Goal: Use online tool/utility: Use online tool/utility

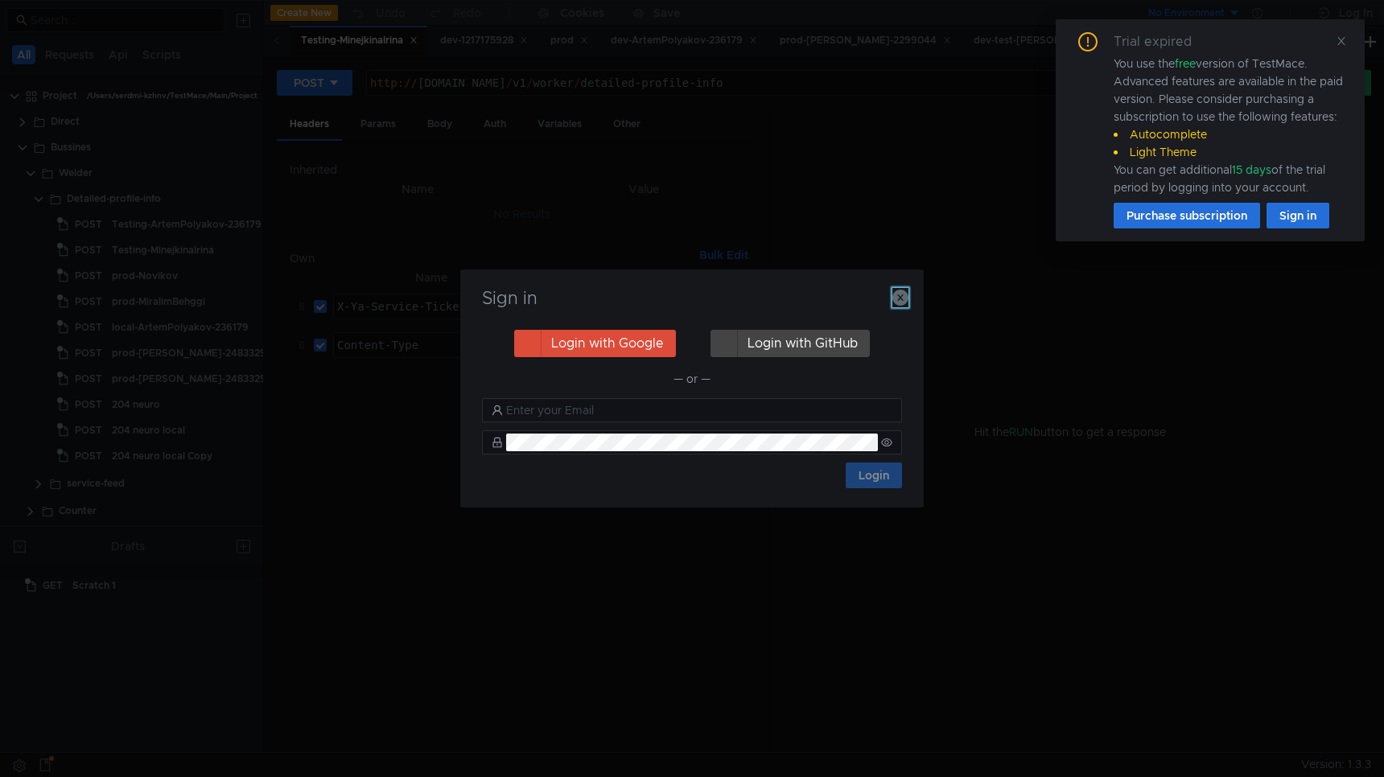
click at [897, 297] on icon "button" at bounding box center [900, 298] width 16 height 16
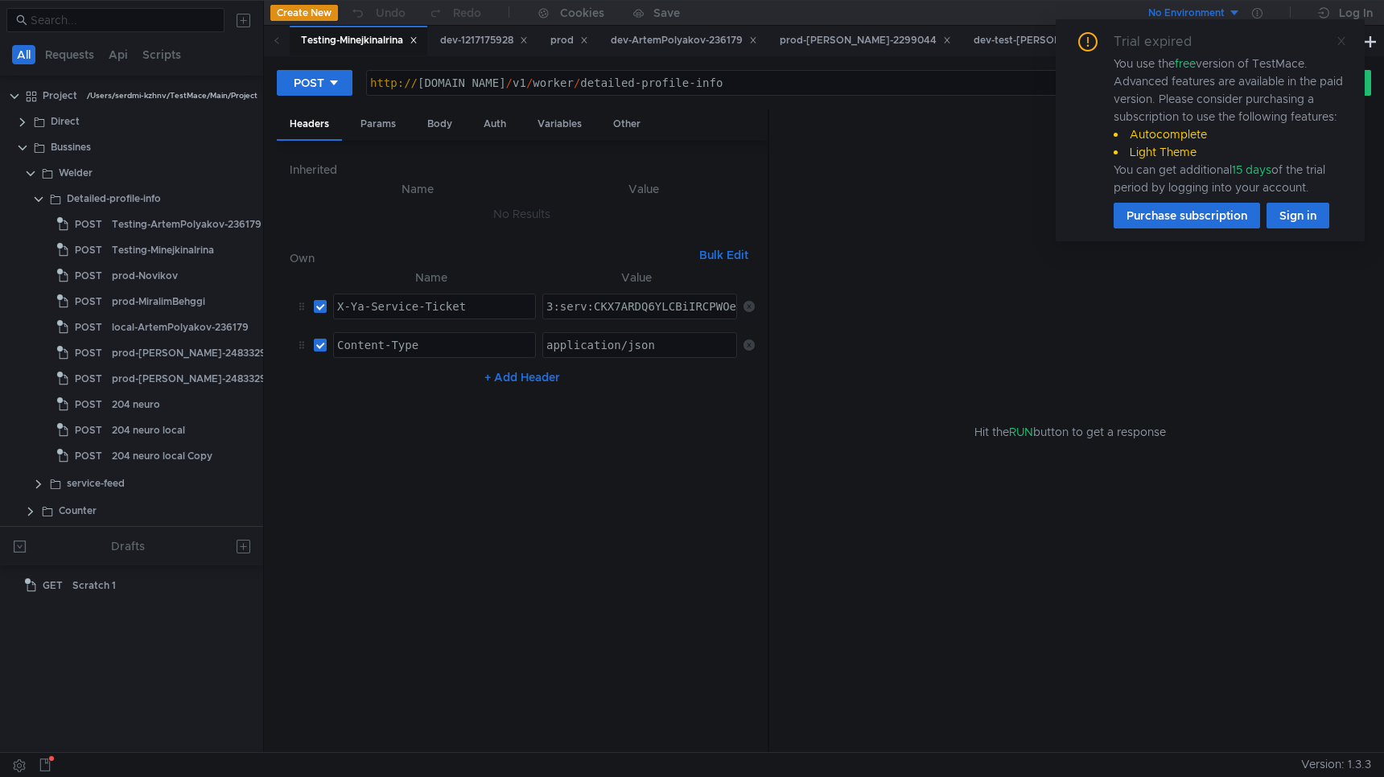
click at [1340, 39] on icon at bounding box center [1342, 41] width 8 height 8
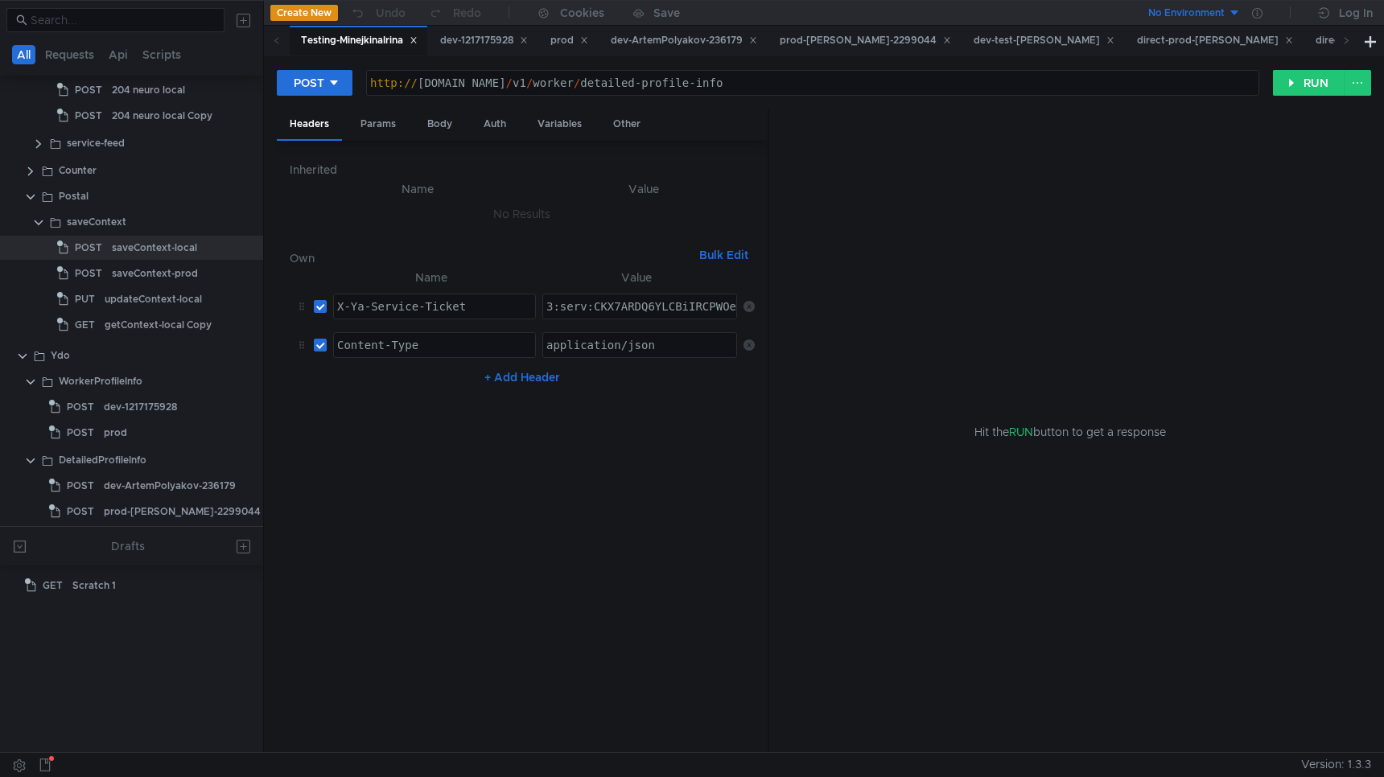
scroll to position [339, 0]
click at [170, 244] on div "saveContext-local" at bounding box center [154, 249] width 85 height 24
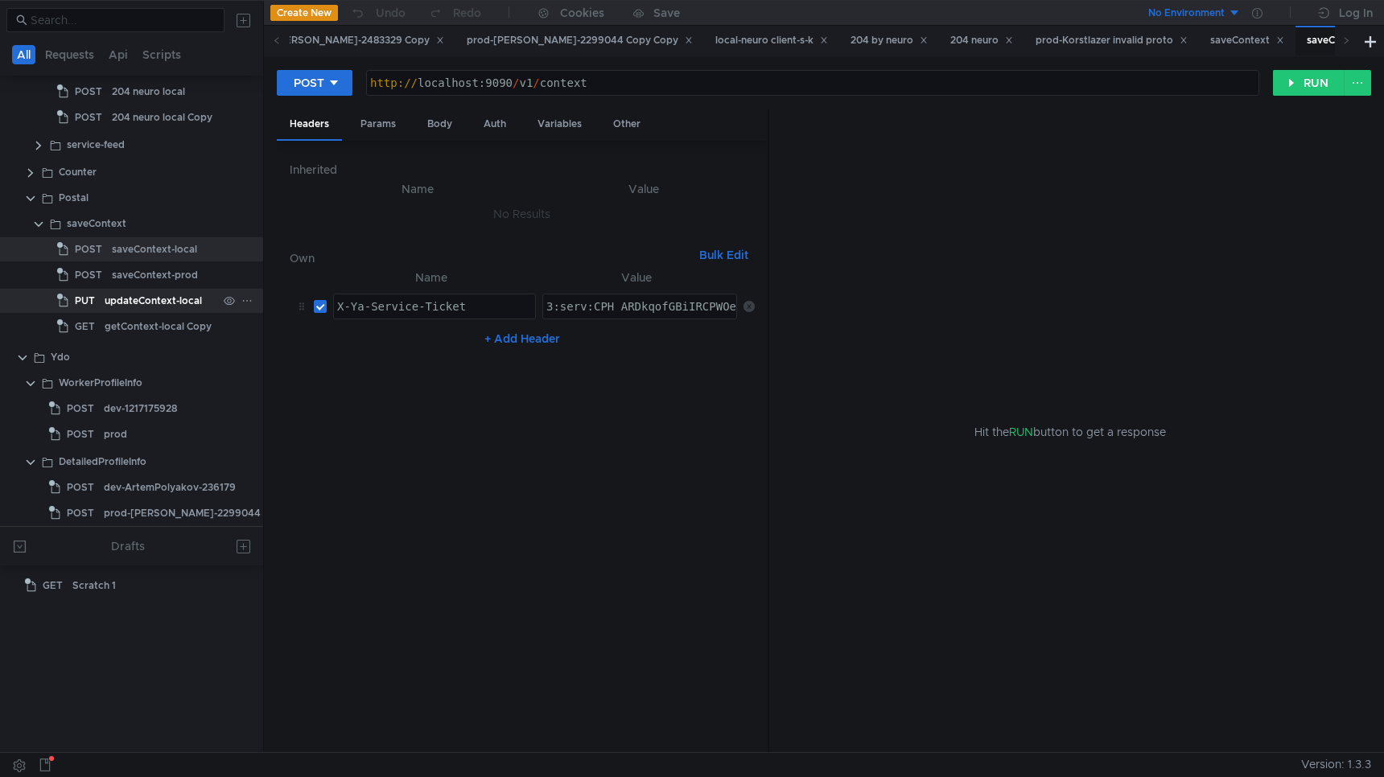
click at [163, 305] on div "updateContext-local" at bounding box center [153, 301] width 97 height 24
click at [173, 253] on div "saveContext-local" at bounding box center [154, 249] width 85 height 24
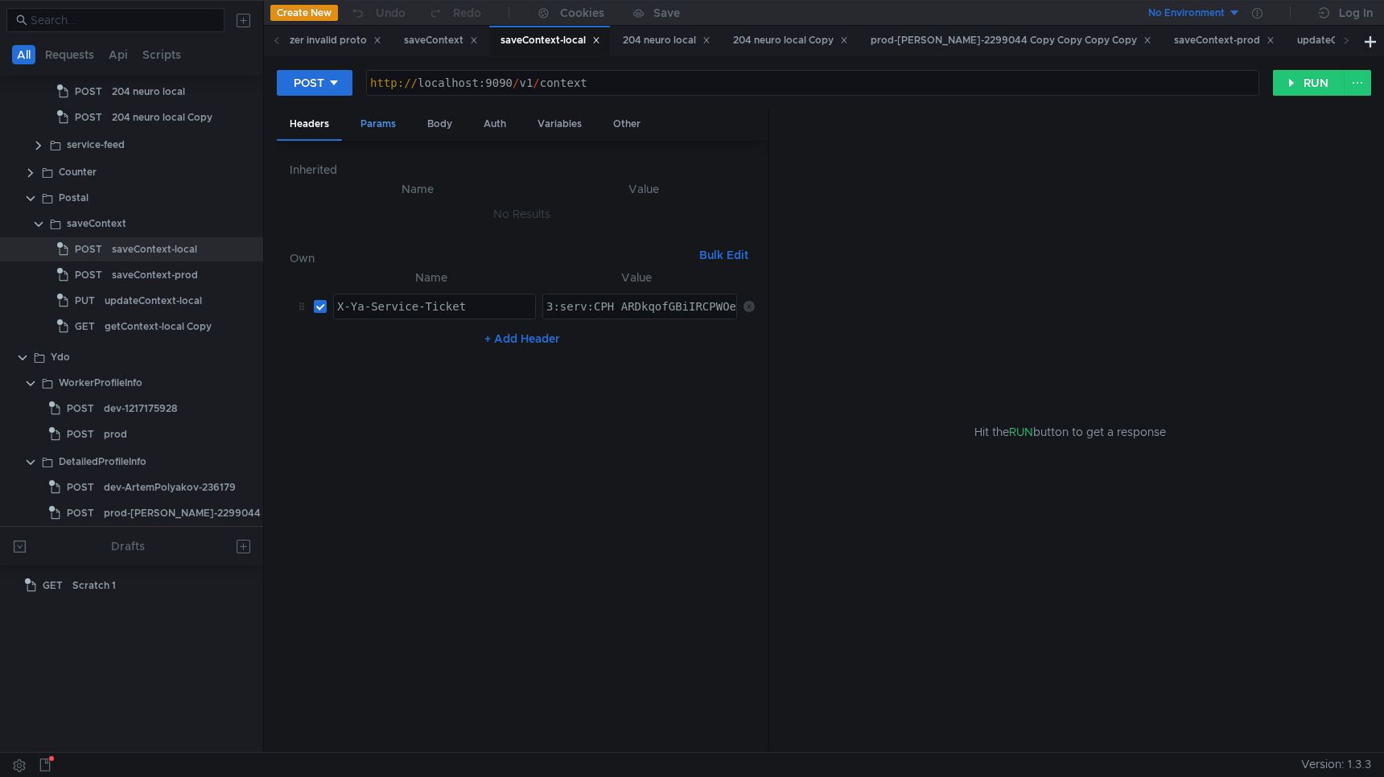
click at [391, 125] on div "Params" at bounding box center [378, 124] width 61 height 30
click at [320, 122] on div "Headers" at bounding box center [309, 124] width 65 height 30
click at [428, 123] on div "Body" at bounding box center [439, 124] width 51 height 30
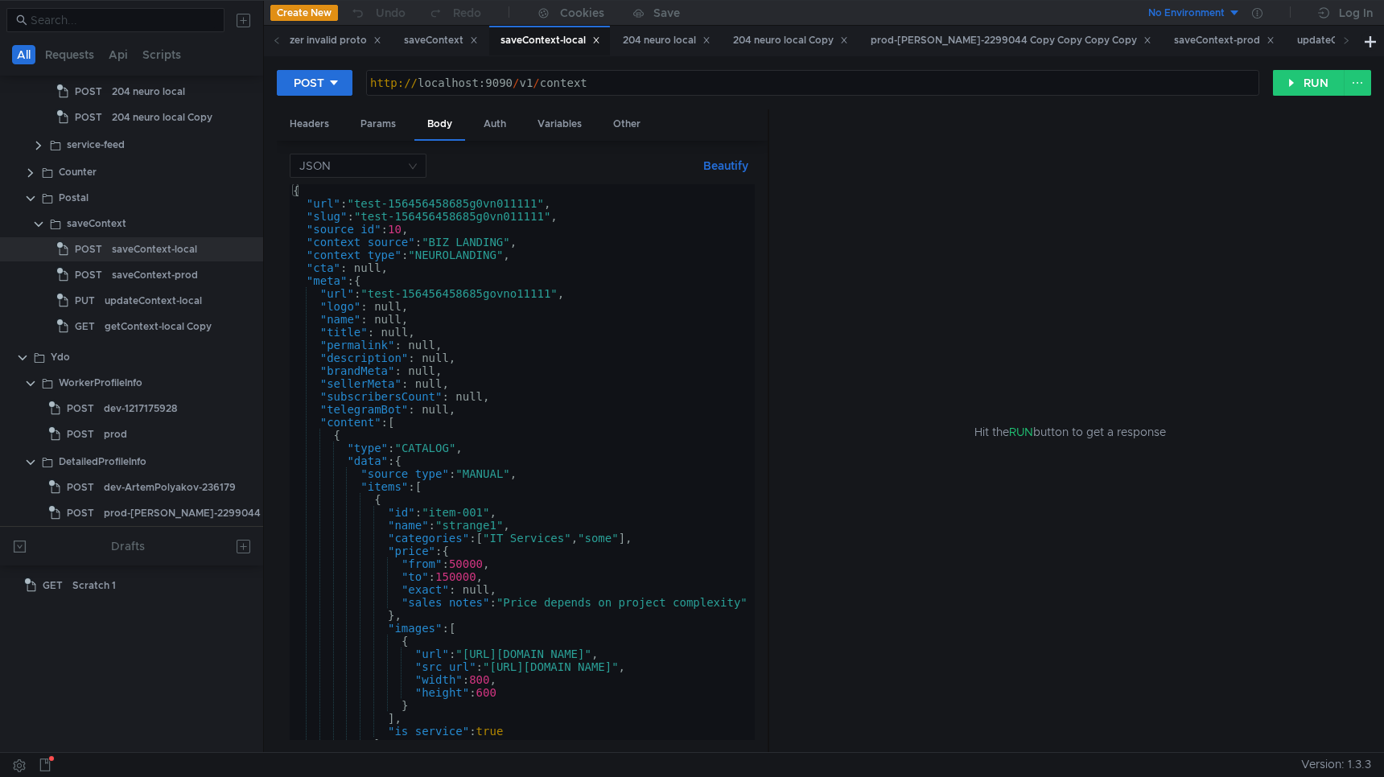
click at [474, 278] on div "{ "url" : "test-156456458685g0vn011111" , "slug" : "test-156456458685g0vn011111…" at bounding box center [722, 475] width 865 height 582
type textarea ""meta": {"
click at [174, 302] on div "updateContext-local" at bounding box center [153, 301] width 97 height 24
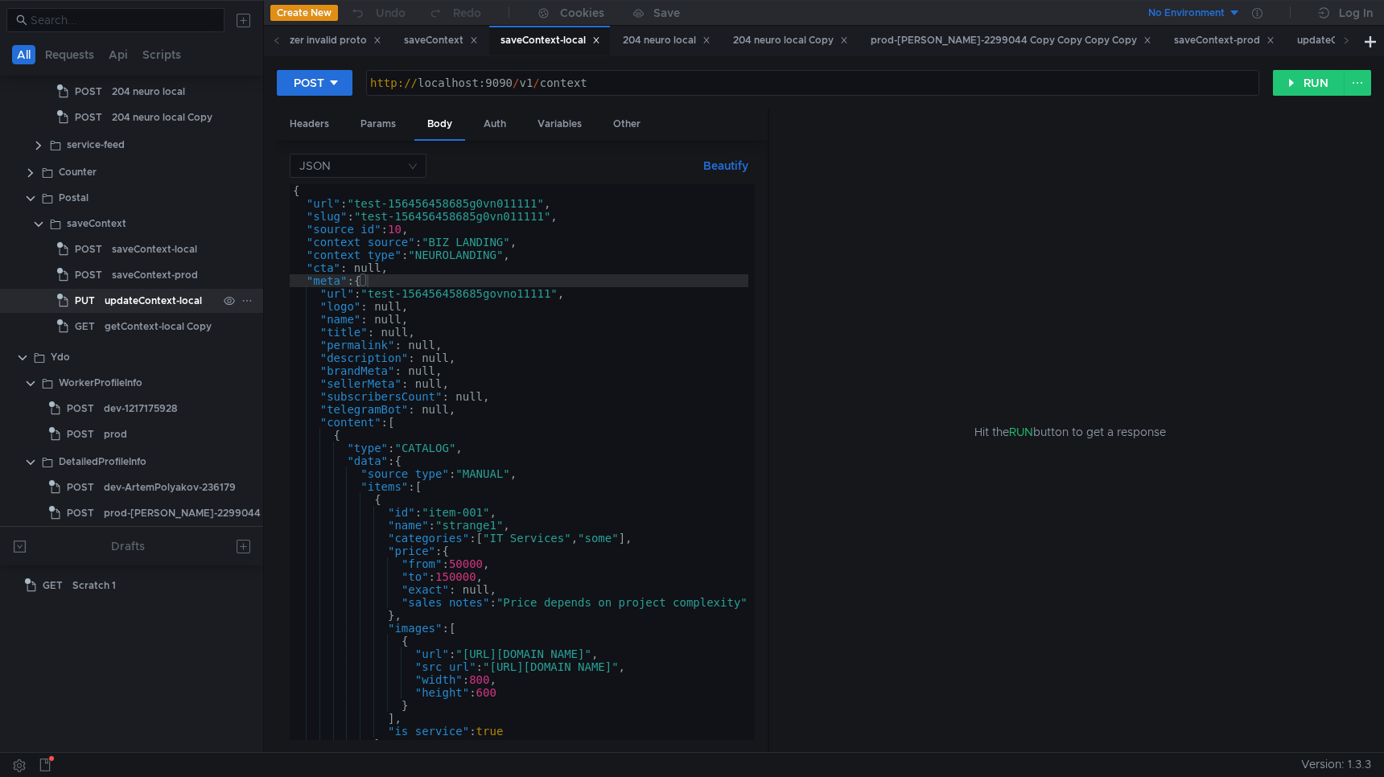
click at [174, 302] on div "updateContext-local" at bounding box center [153, 301] width 97 height 24
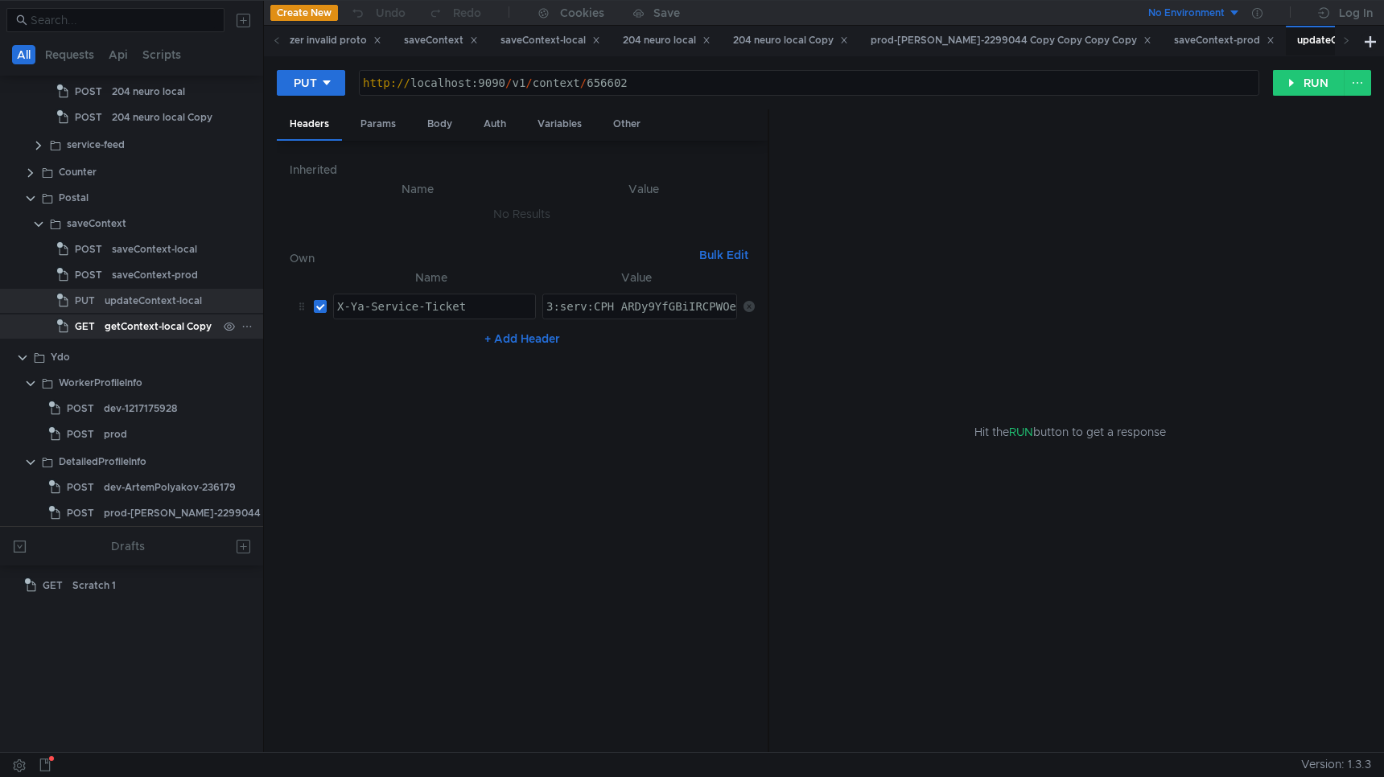
click at [168, 325] on div "getContext-local Copy" at bounding box center [158, 327] width 107 height 24
click at [171, 298] on div "updateContext-local" at bounding box center [153, 301] width 97 height 24
click at [382, 125] on div "Params" at bounding box center [378, 124] width 61 height 30
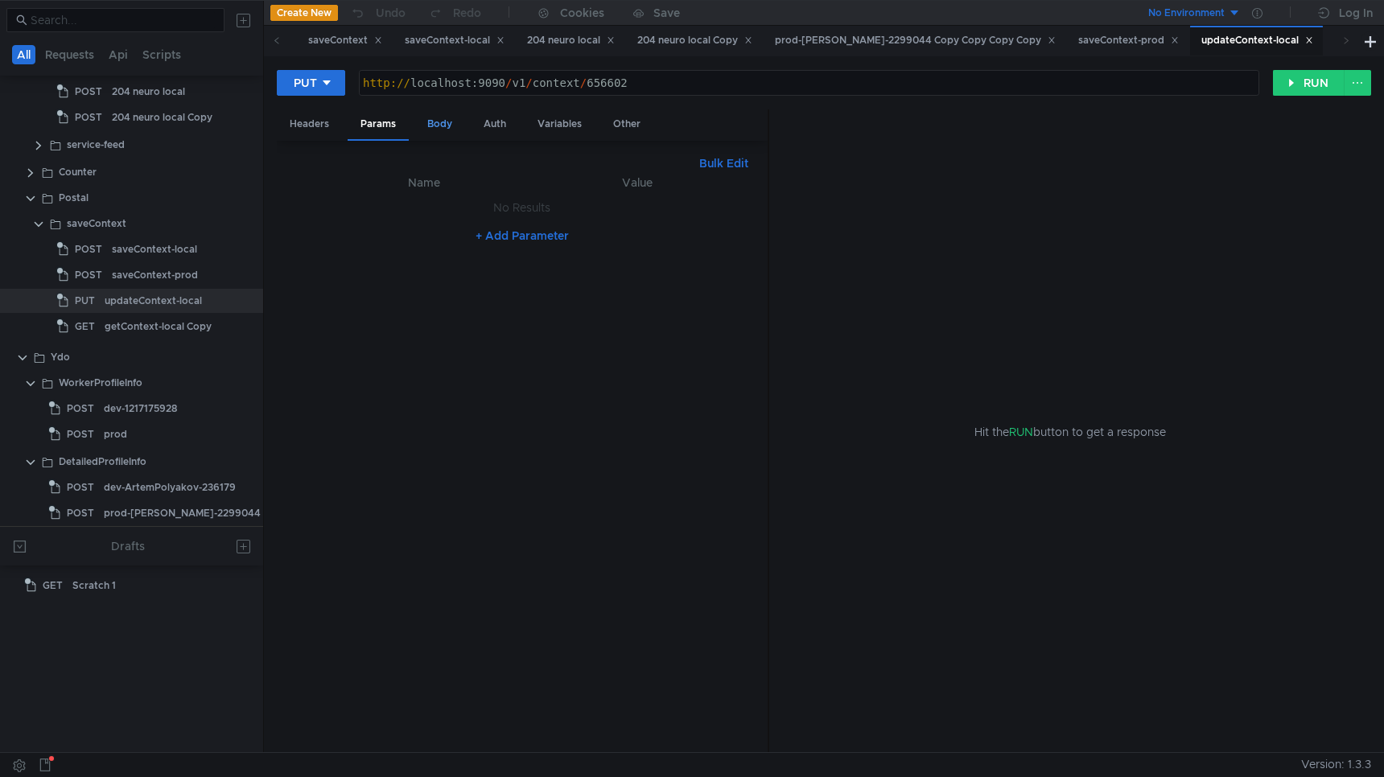
click at [428, 123] on div "Body" at bounding box center [439, 124] width 51 height 30
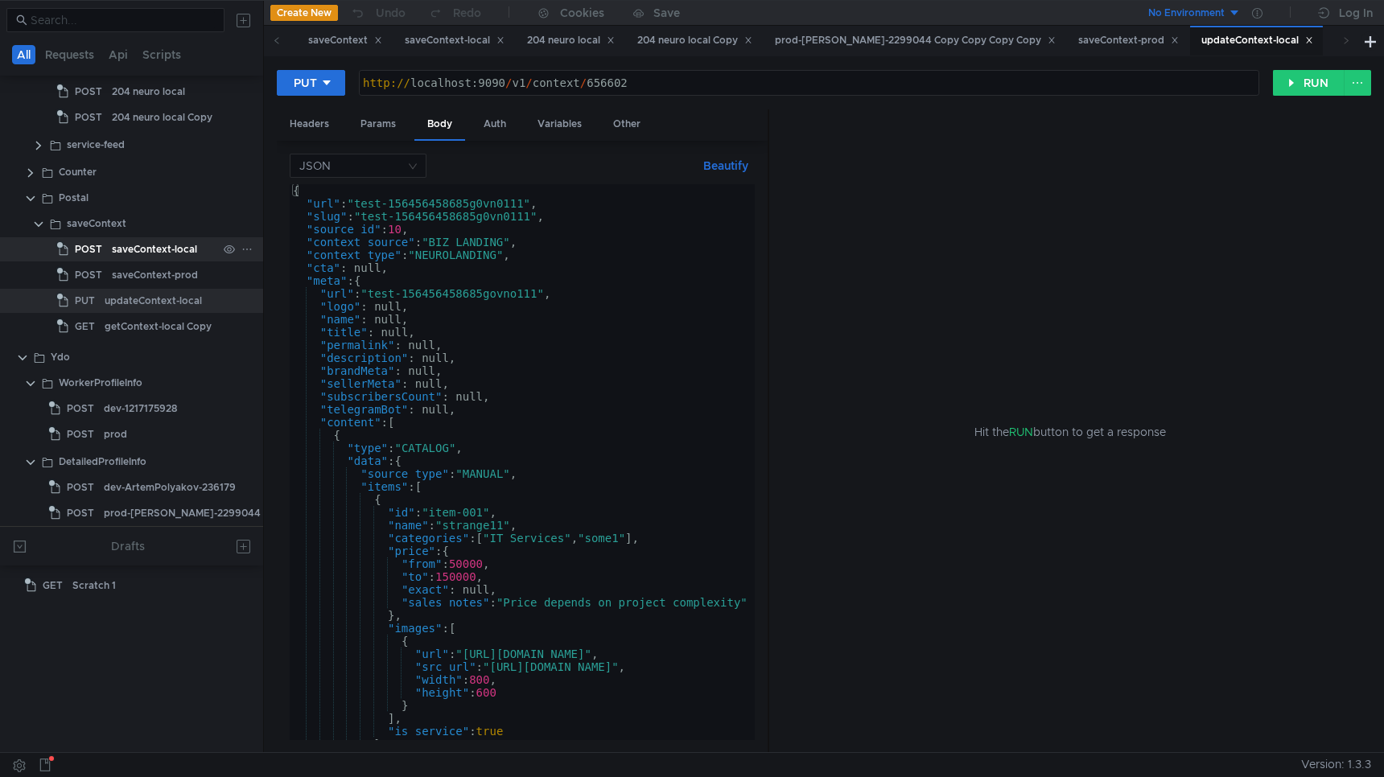
click at [188, 252] on div "saveContext-local" at bounding box center [154, 249] width 85 height 24
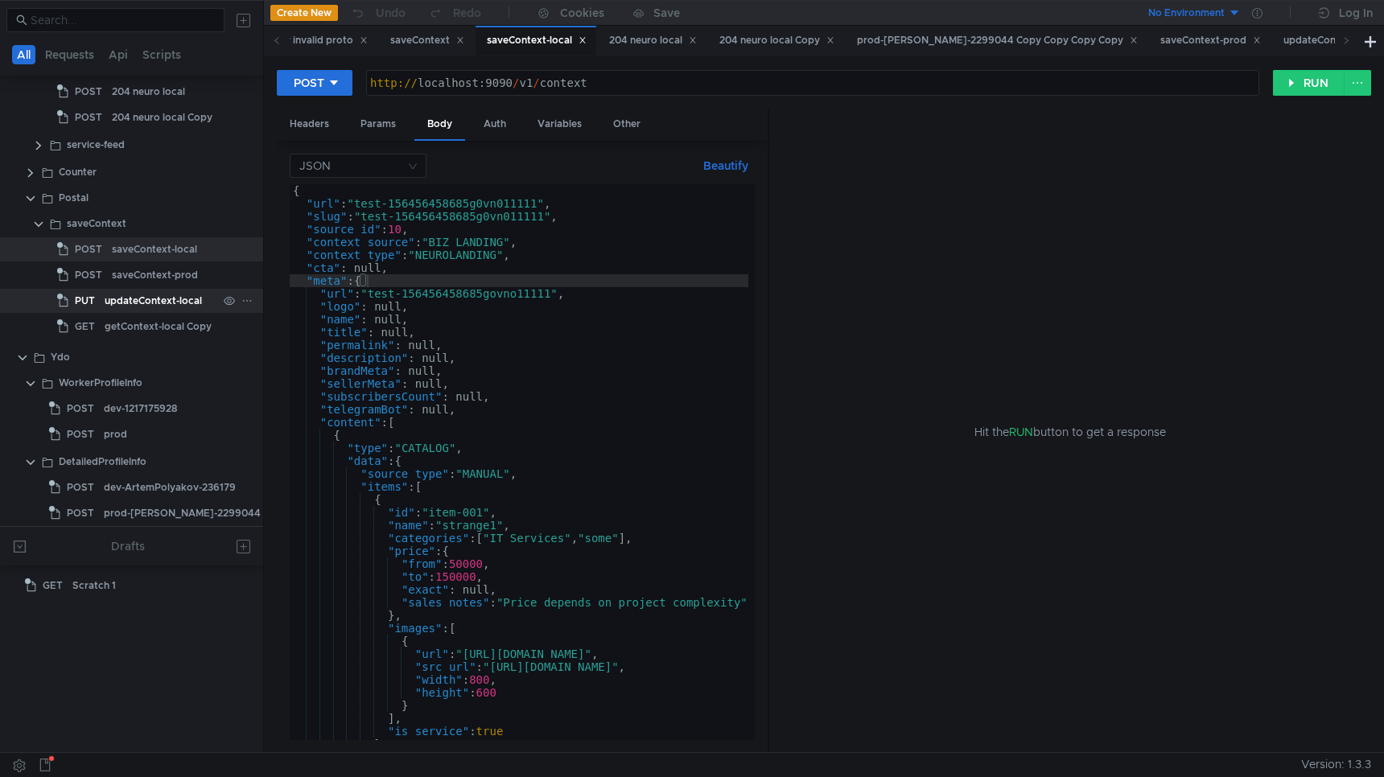
click at [183, 293] on div "updateContext-local" at bounding box center [153, 301] width 97 height 24
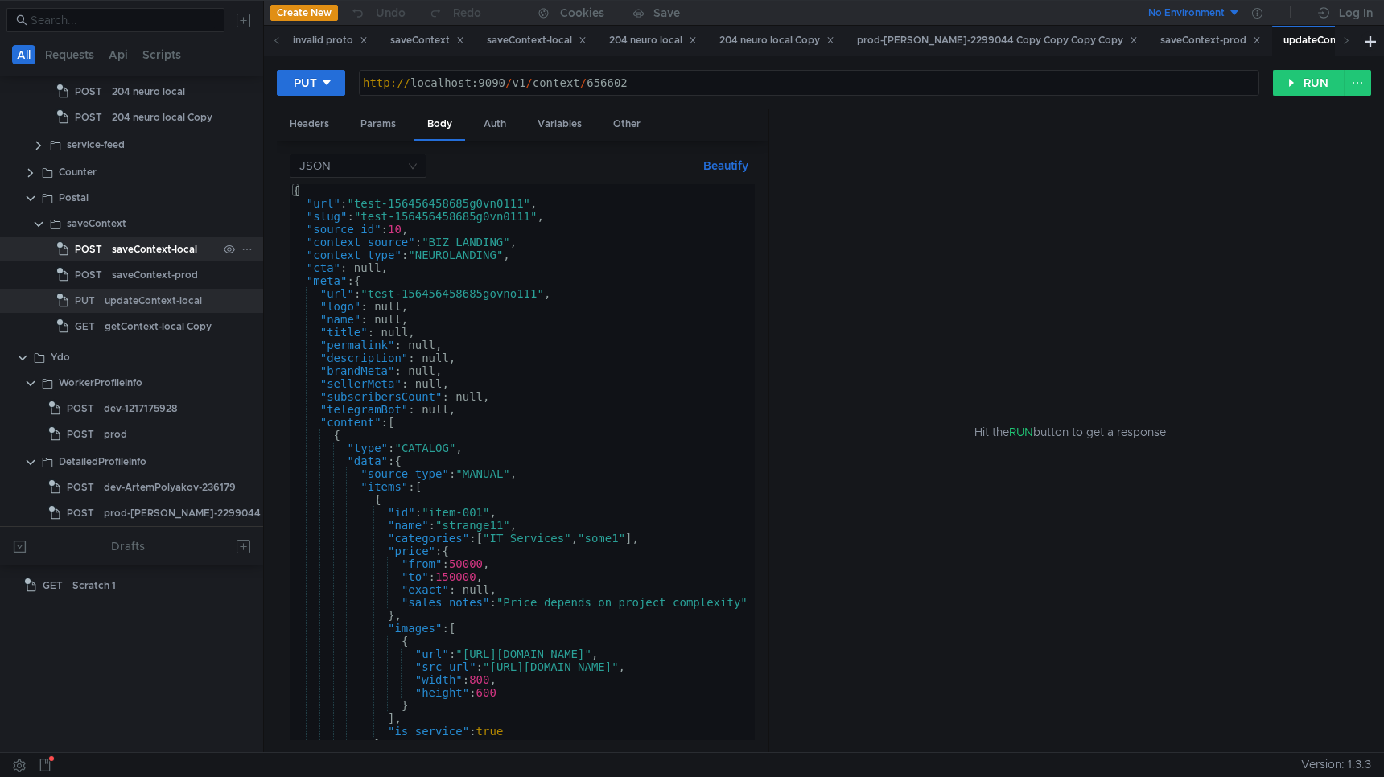
click at [183, 253] on div "saveContext-local" at bounding box center [154, 249] width 85 height 24
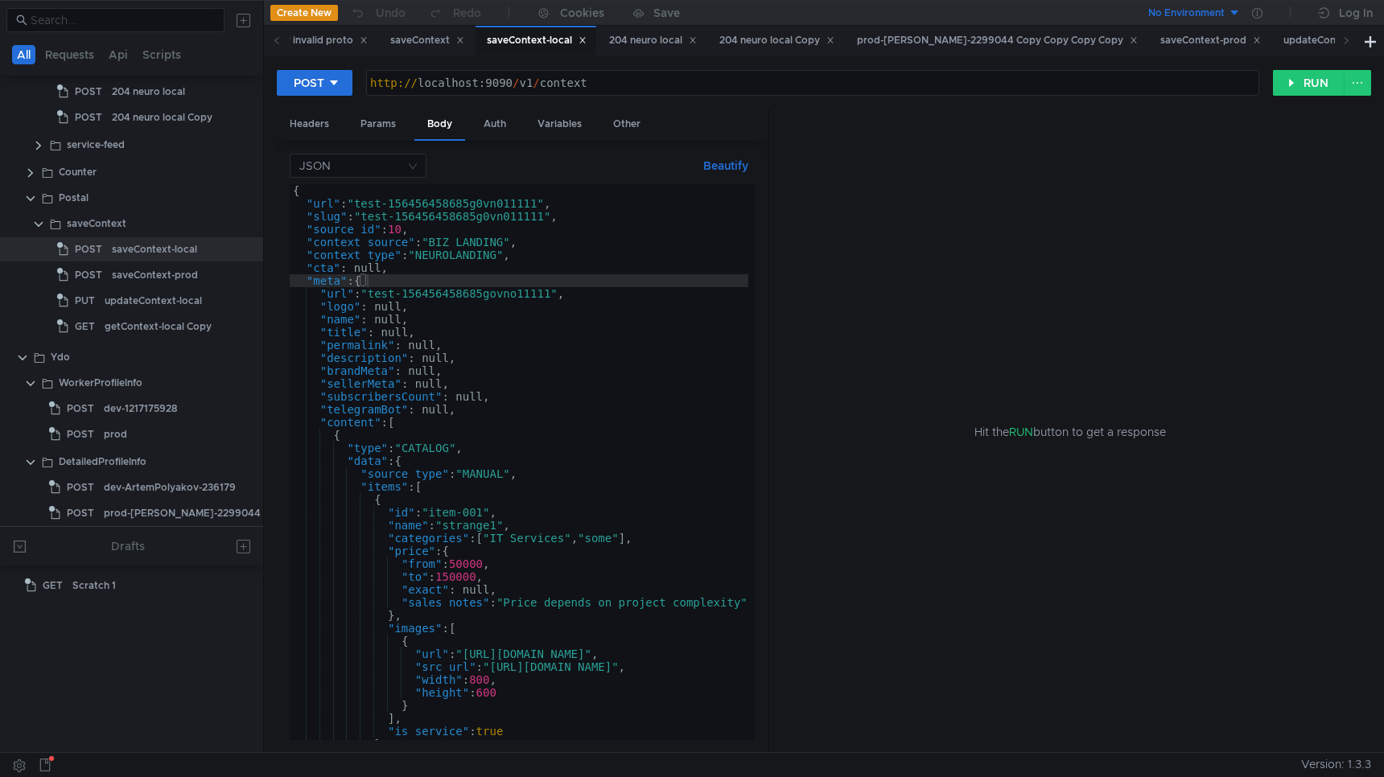
click at [578, 335] on div "{ "url" : "test-156456458685g0vn011111" , "slug" : "test-156456458685g0vn011111…" at bounding box center [722, 475] width 865 height 582
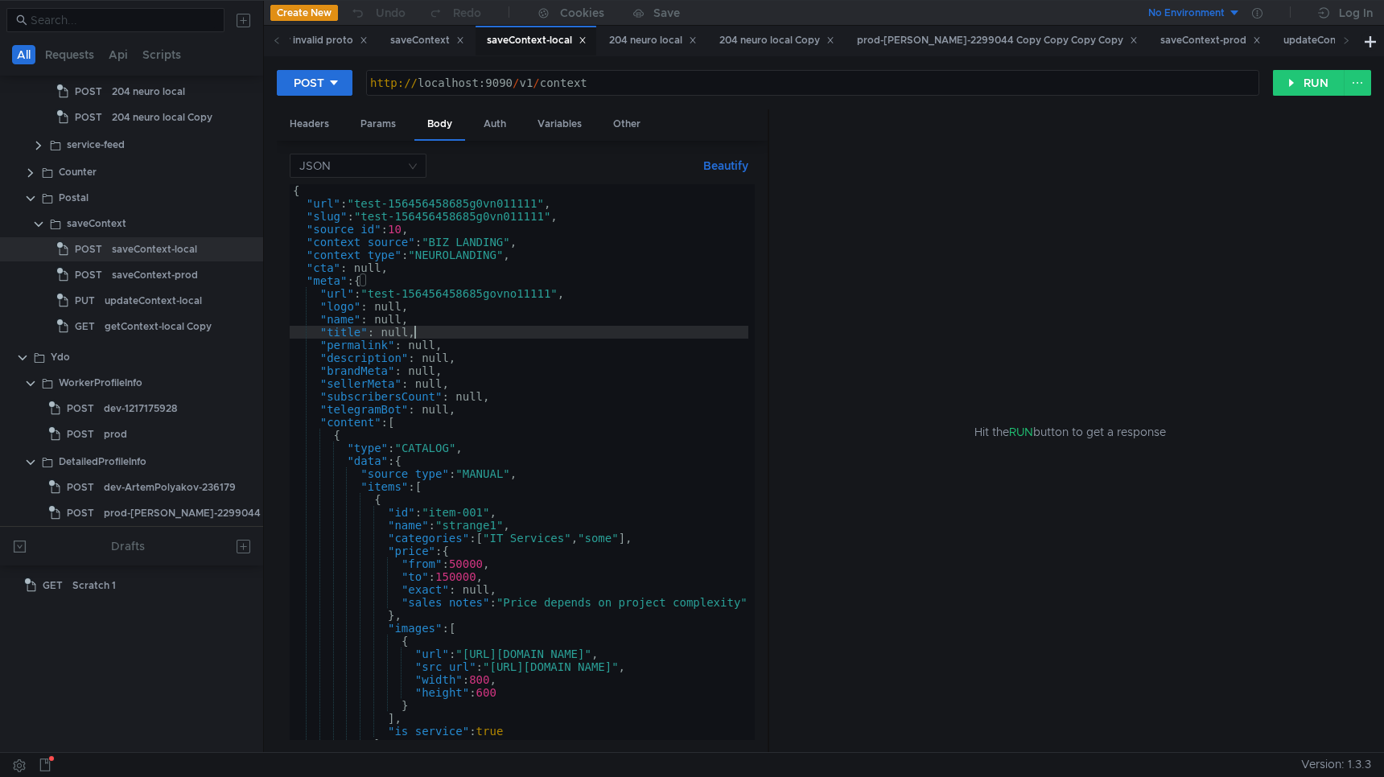
type textarea ""generationQuery": null }"
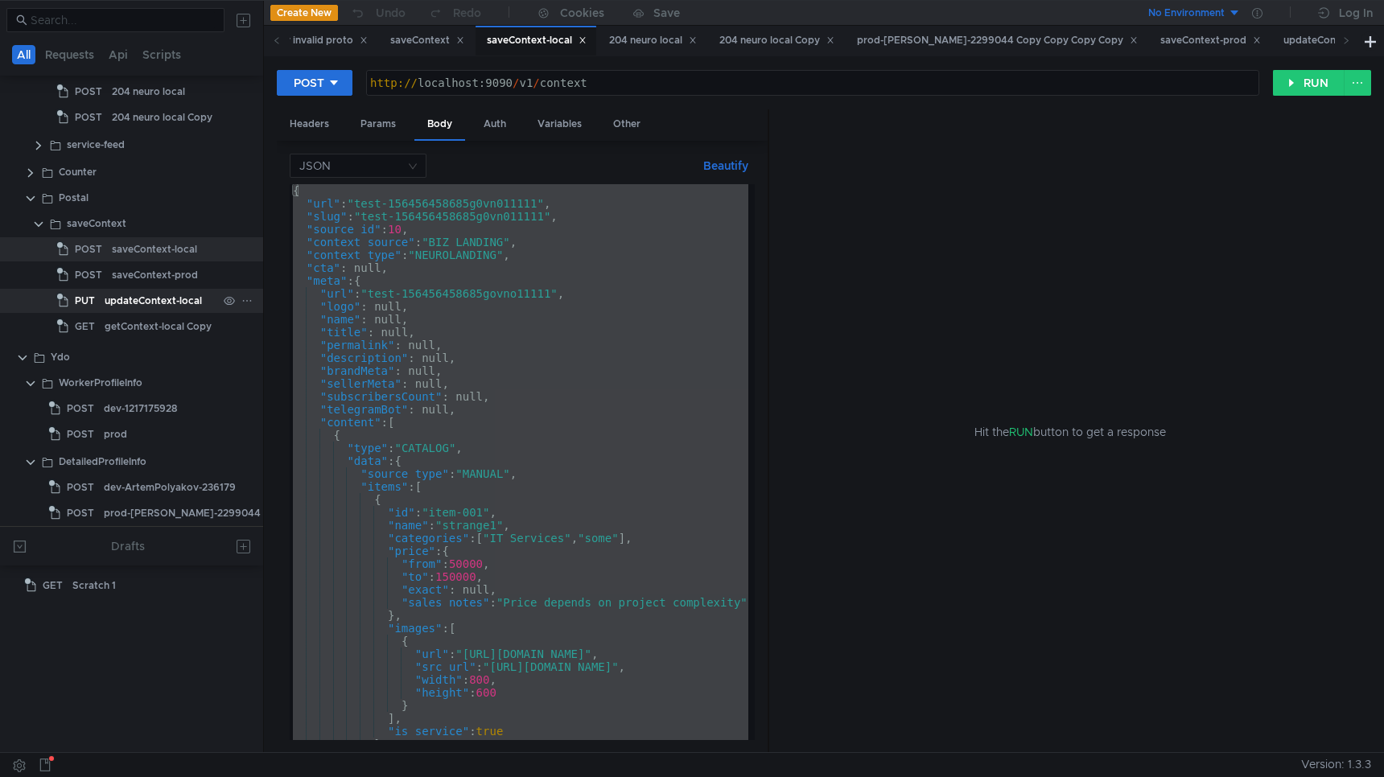
click at [173, 303] on div "updateContext-local" at bounding box center [153, 301] width 97 height 24
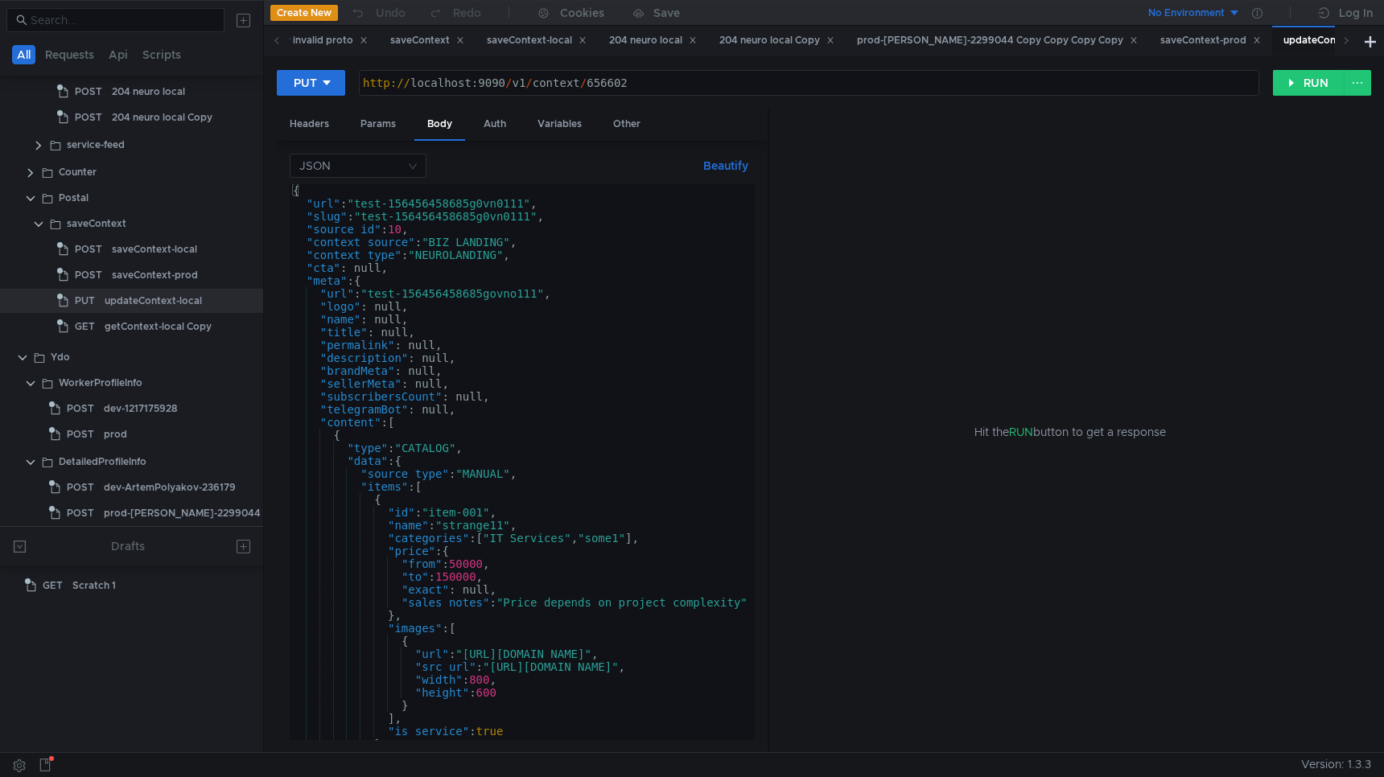
click at [553, 382] on div "{ "url" : "test-156456458685g0vn0111" , "slug" : "test-156456458685g0vn0111" , …" at bounding box center [722, 475] width 865 height 582
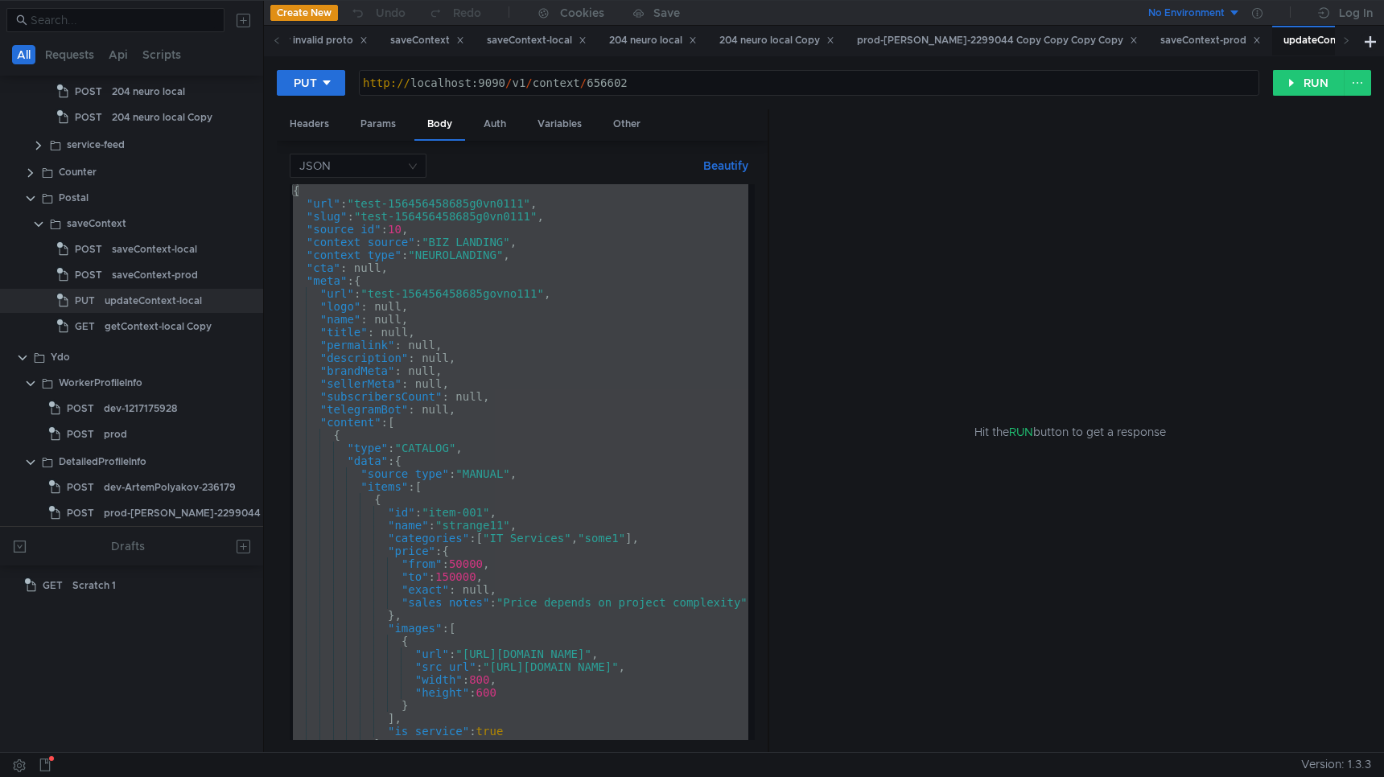
paste textarea
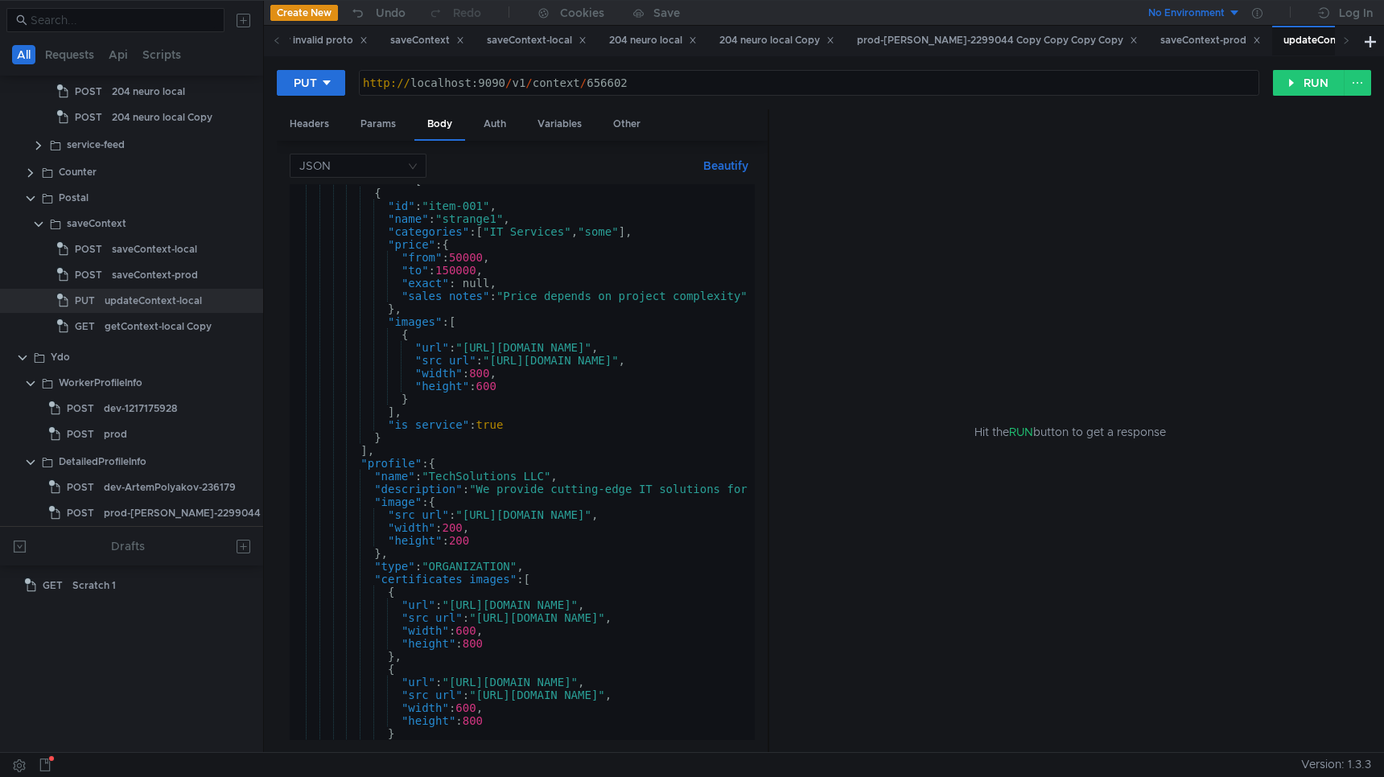
scroll to position [372, 0]
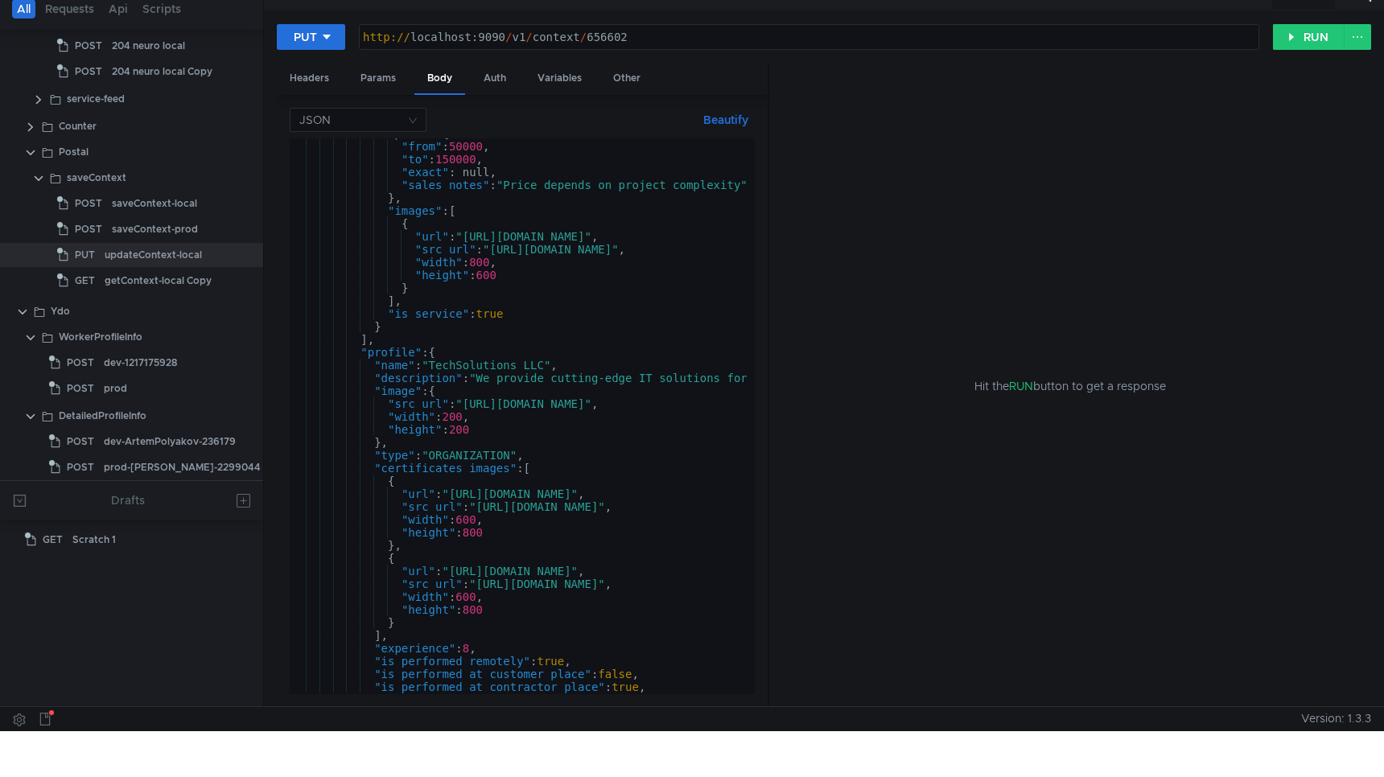
click at [521, 365] on div ""price" : { "from" : 50000 , "to" : 150000 , "exact" : null, "sales_notes" : "P…" at bounding box center [722, 414] width 865 height 575
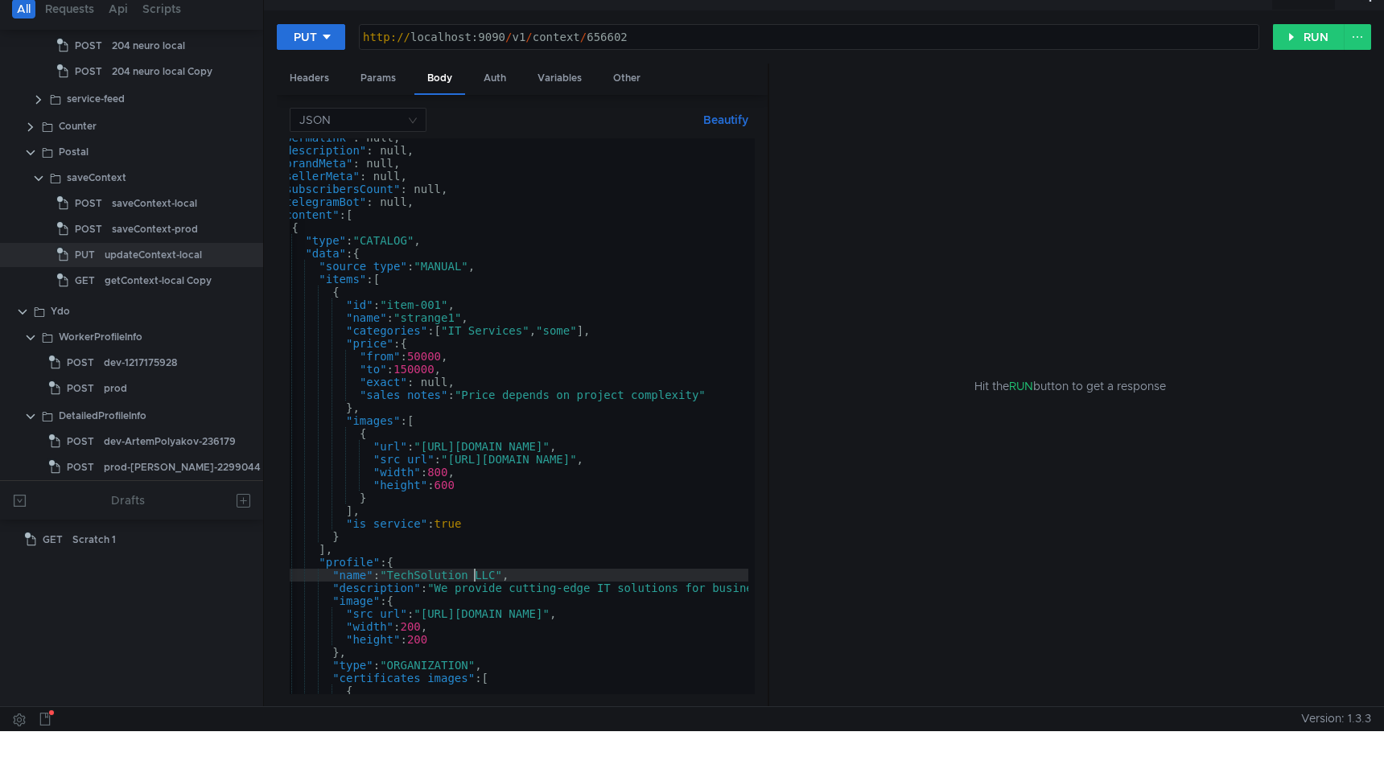
scroll to position [0, 0]
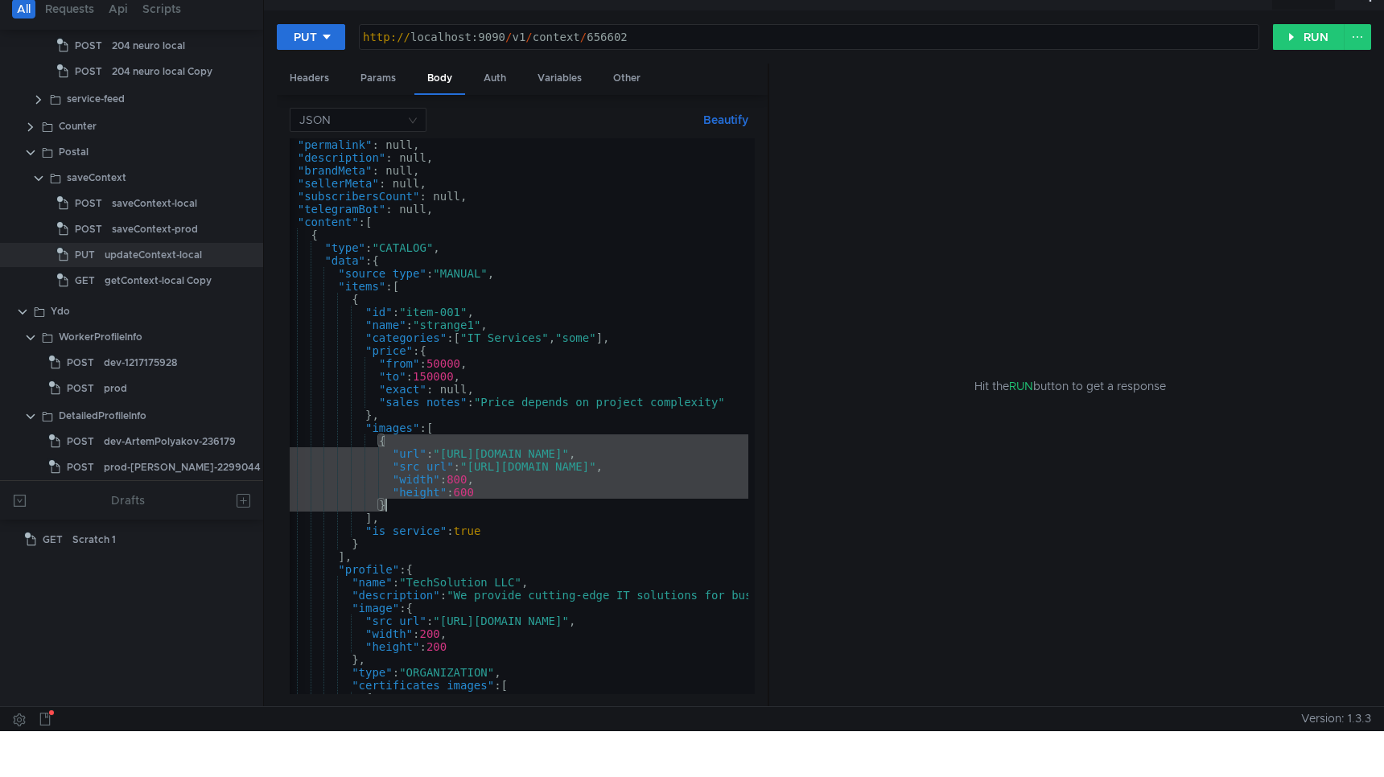
drag, startPoint x: 377, startPoint y: 442, endPoint x: 402, endPoint y: 505, distance: 68.0
click at [402, 505] on div ""permalink" : null, "description" : null, "brandMeta" : null, "sellerMeta" : nu…" at bounding box center [699, 425] width 865 height 575
click at [419, 507] on div ""permalink" : null, "description" : null, "brandMeta" : null, "sellerMeta" : nu…" at bounding box center [699, 425] width 865 height 575
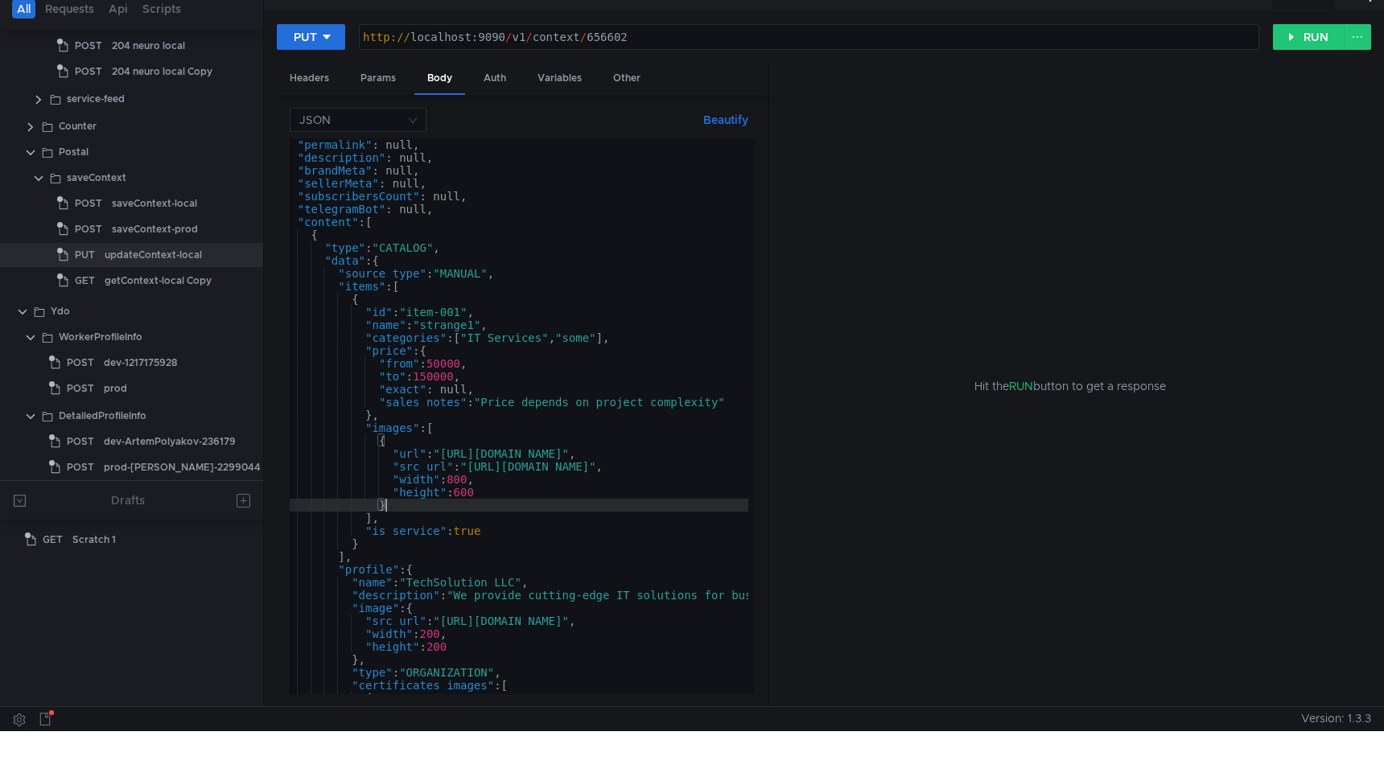
scroll to position [0, 7]
type textarea "},"
paste textarea "}"
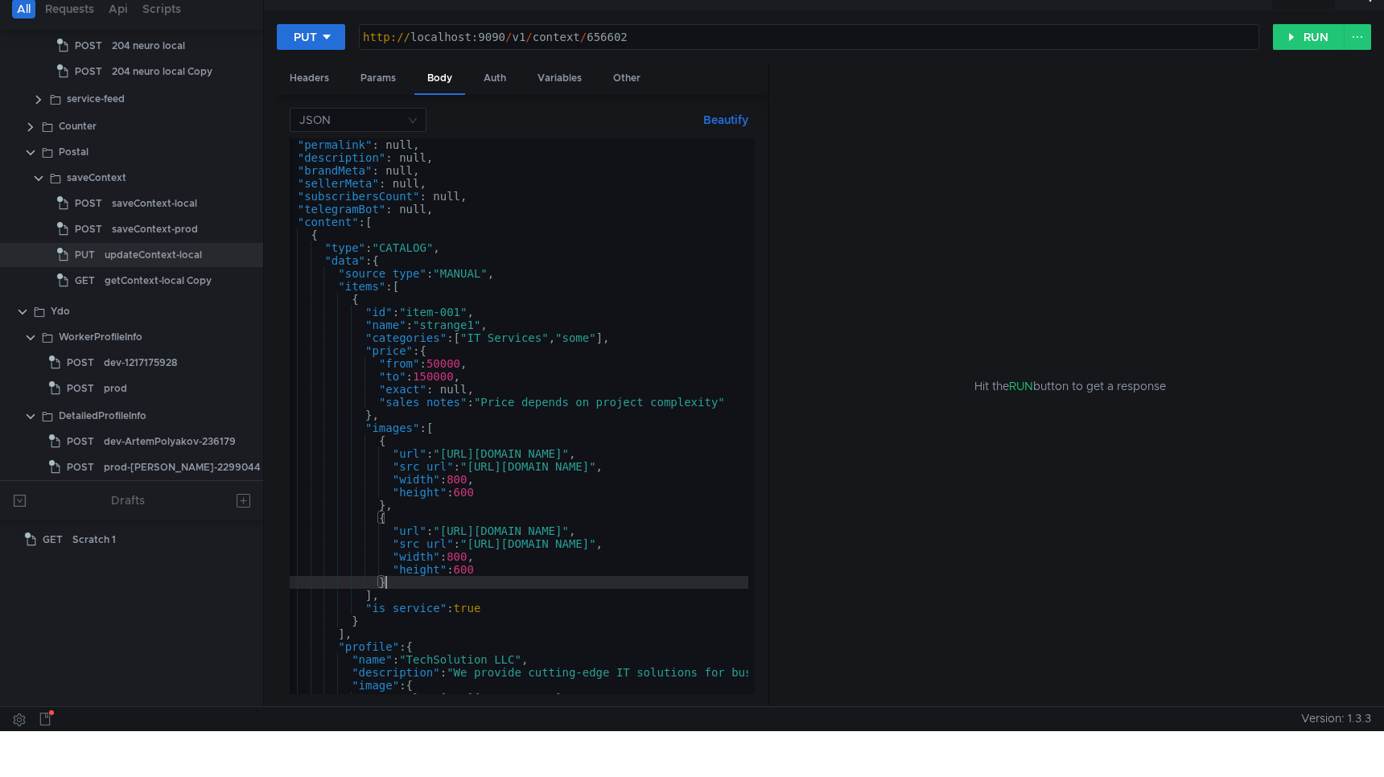
scroll to position [171, 0]
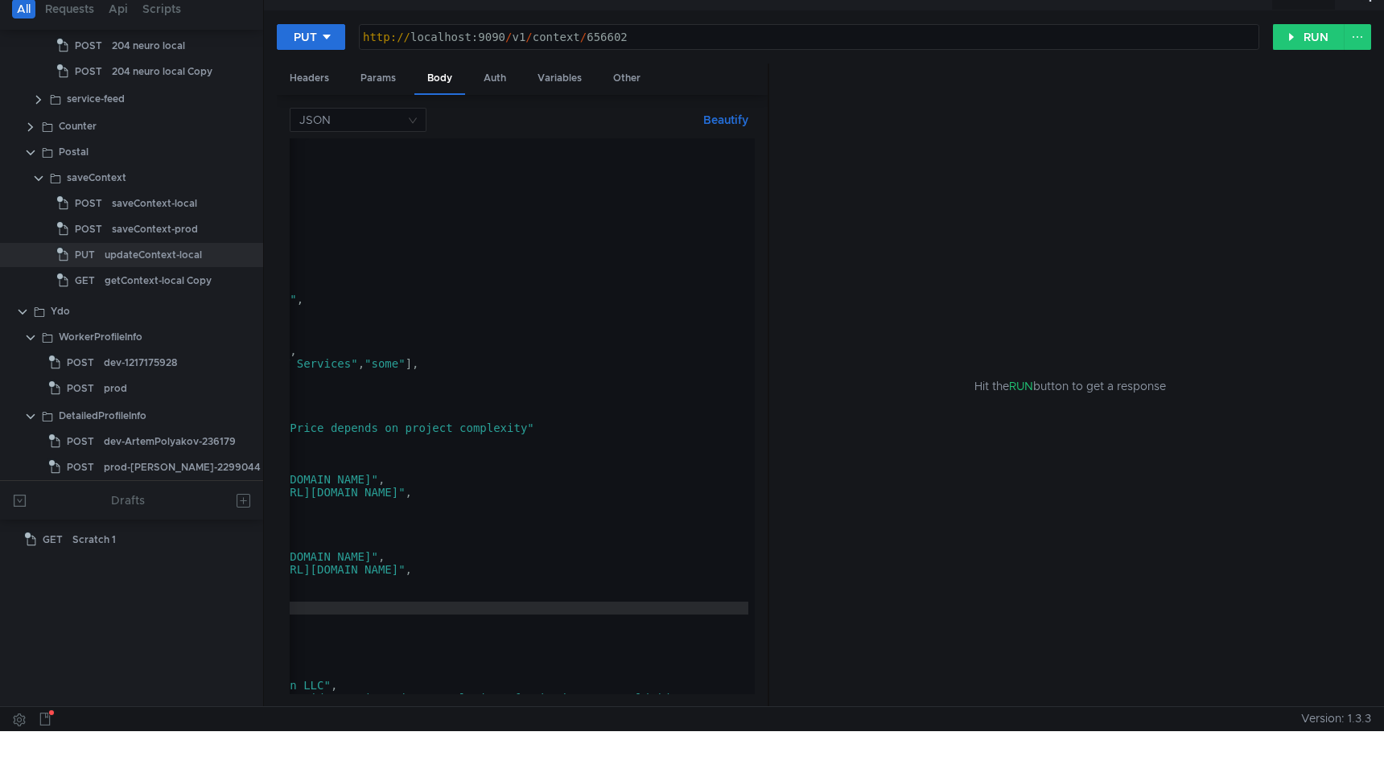
click at [684, 558] on div ""name" : null, "title" : null, "permalink" : null, "description" : null, "brand…" at bounding box center [508, 425] width 865 height 575
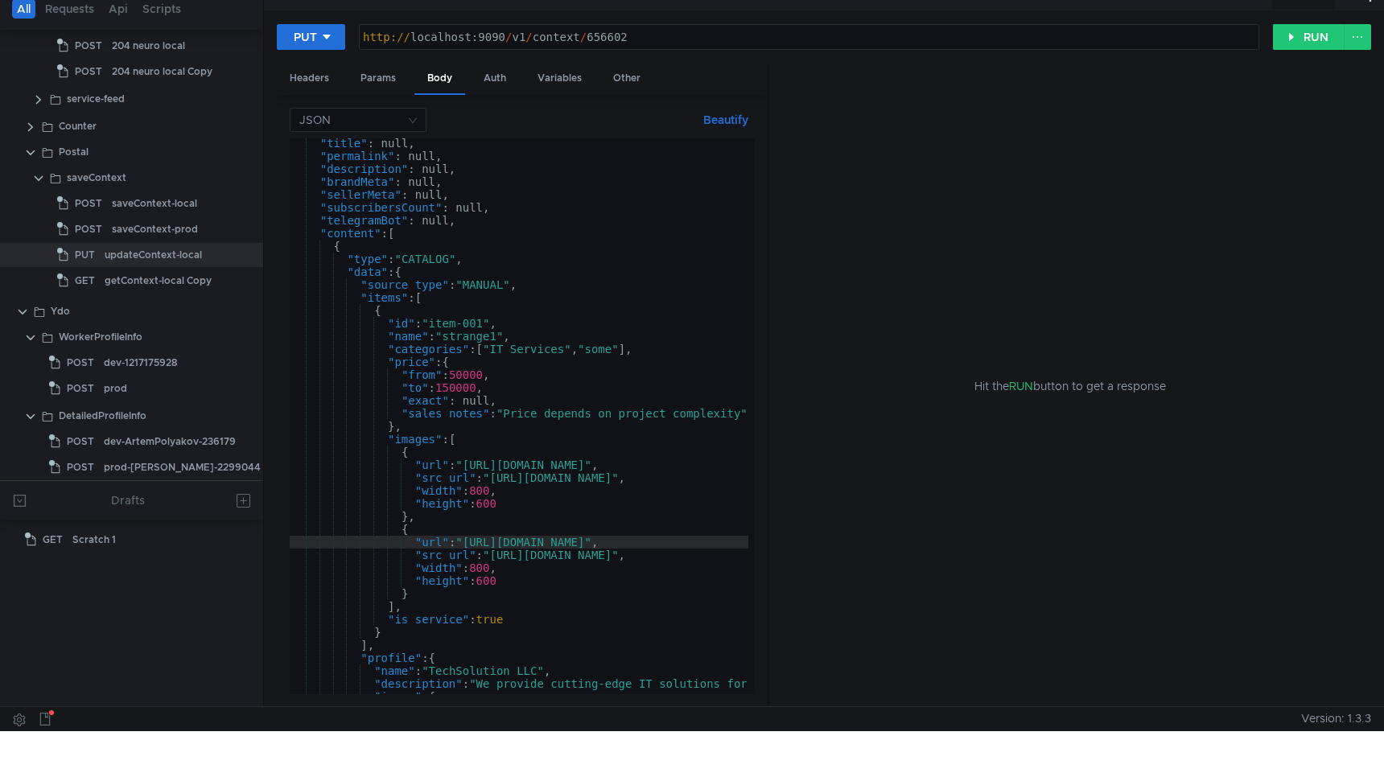
click at [652, 559] on div ""title" : null, "permalink" : null, "description" : null, "brandMeta" : null, "…" at bounding box center [722, 424] width 865 height 575
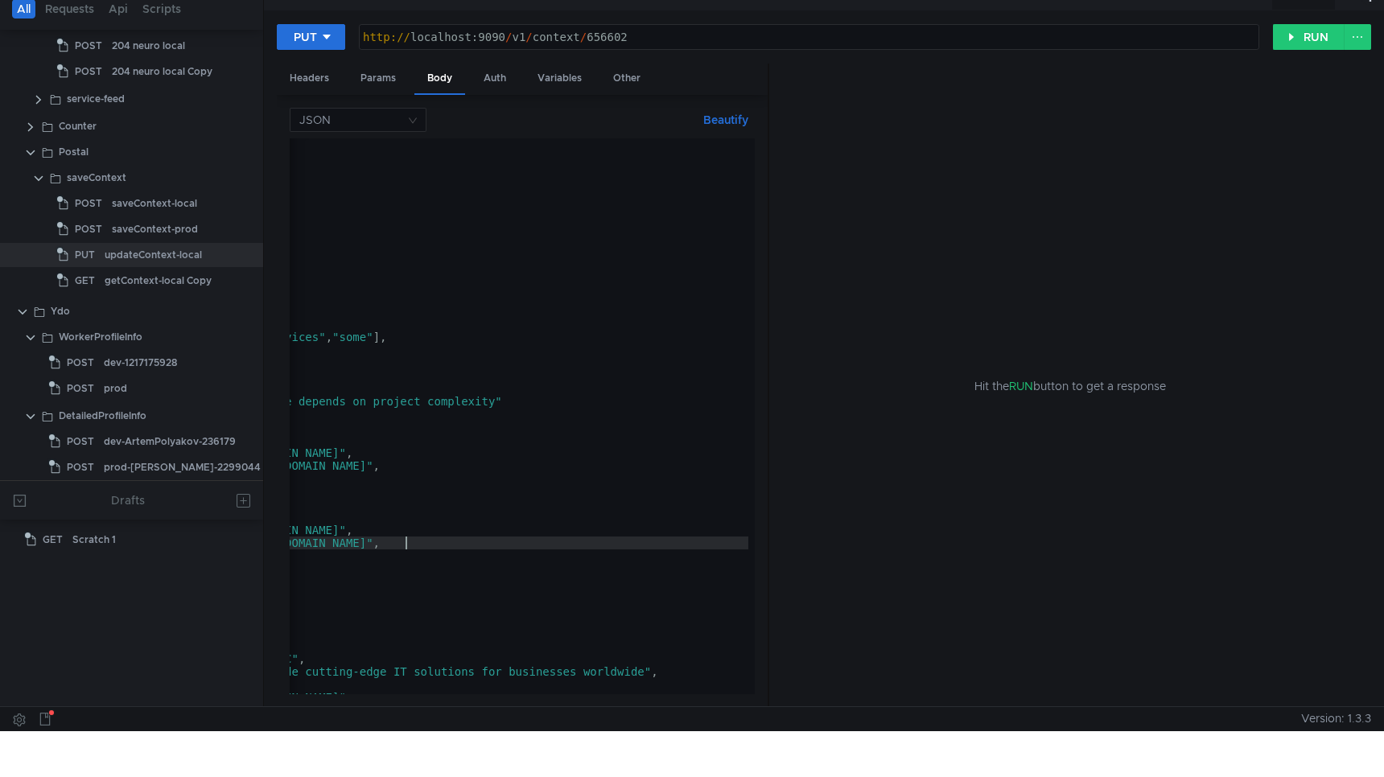
click at [686, 542] on div ""permalink" : null, "description" : null, "brandMeta" : null, "sellerMeta" : nu…" at bounding box center [476, 425] width 865 height 575
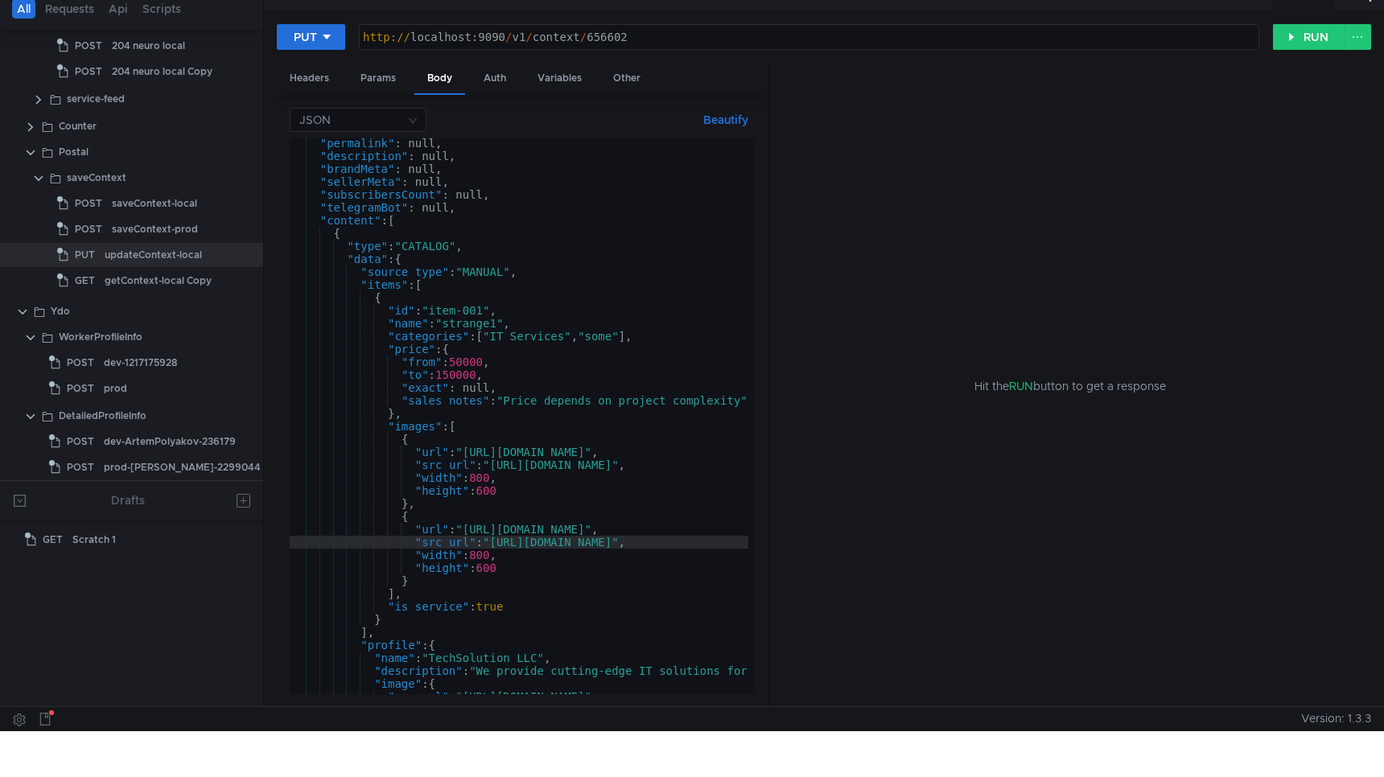
click at [629, 341] on div ""permalink" : null, "description" : null, "brandMeta" : null, "sellerMeta" : nu…" at bounding box center [722, 424] width 865 height 575
click at [675, 302] on div ""permalink" : null, "description" : null, "brandMeta" : null, "sellerMeta" : nu…" at bounding box center [722, 424] width 865 height 575
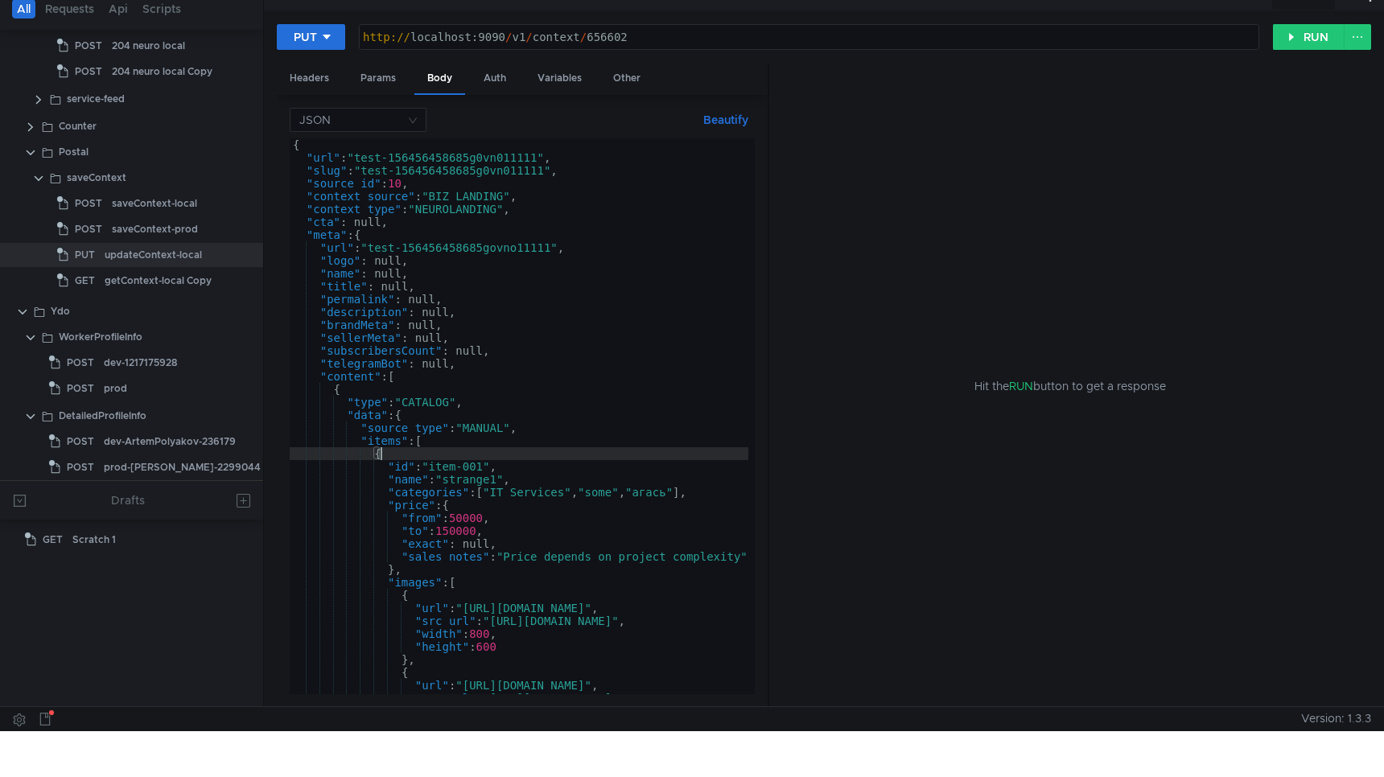
type textarea "{"
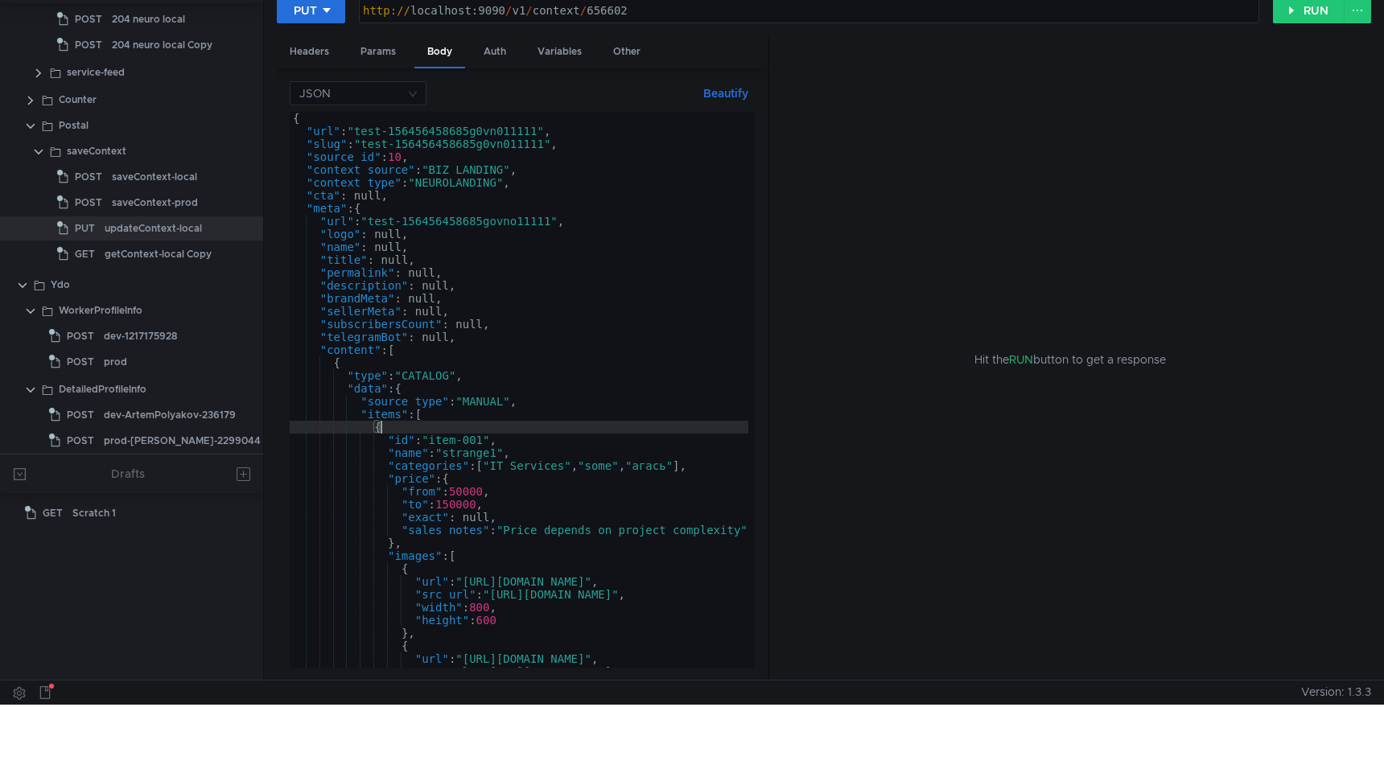
scroll to position [0, 0]
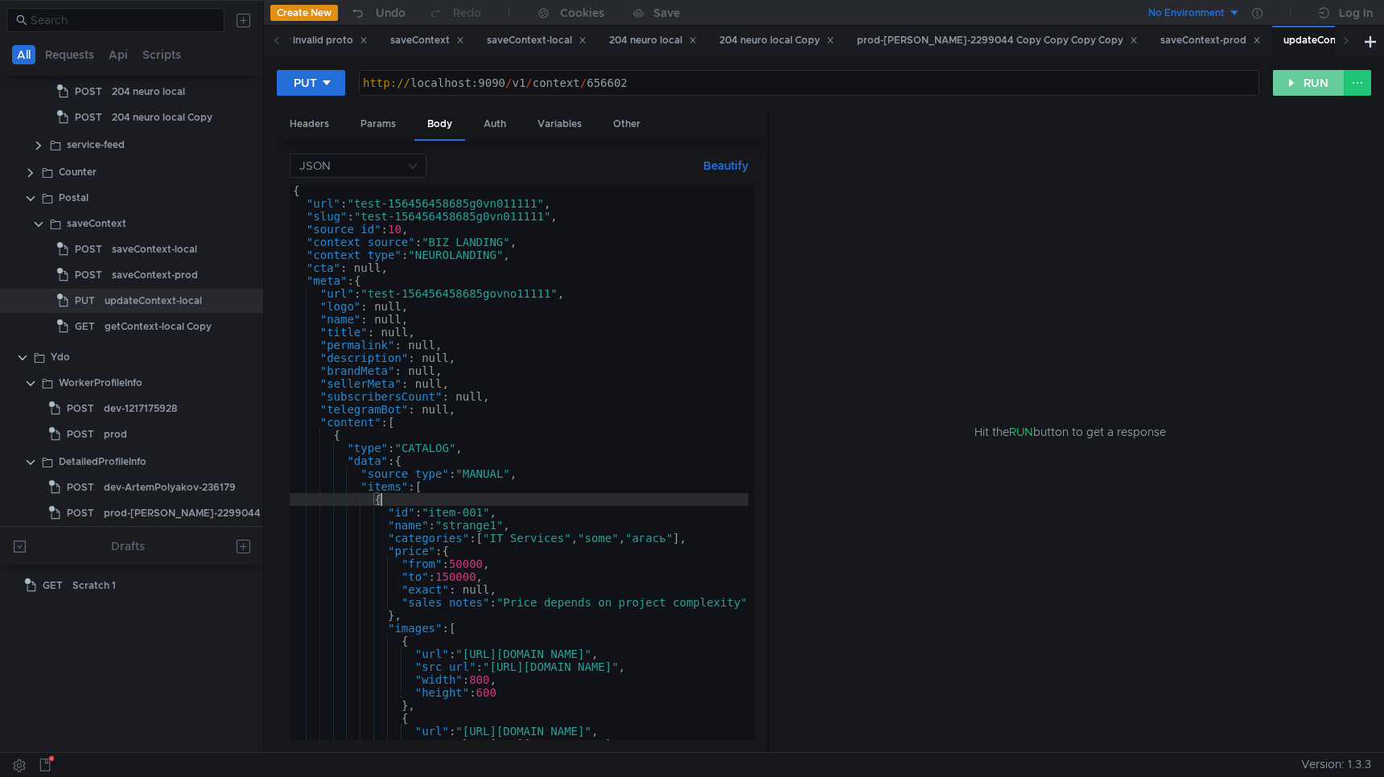
click at [1306, 85] on button "RUN" at bounding box center [1309, 83] width 72 height 26
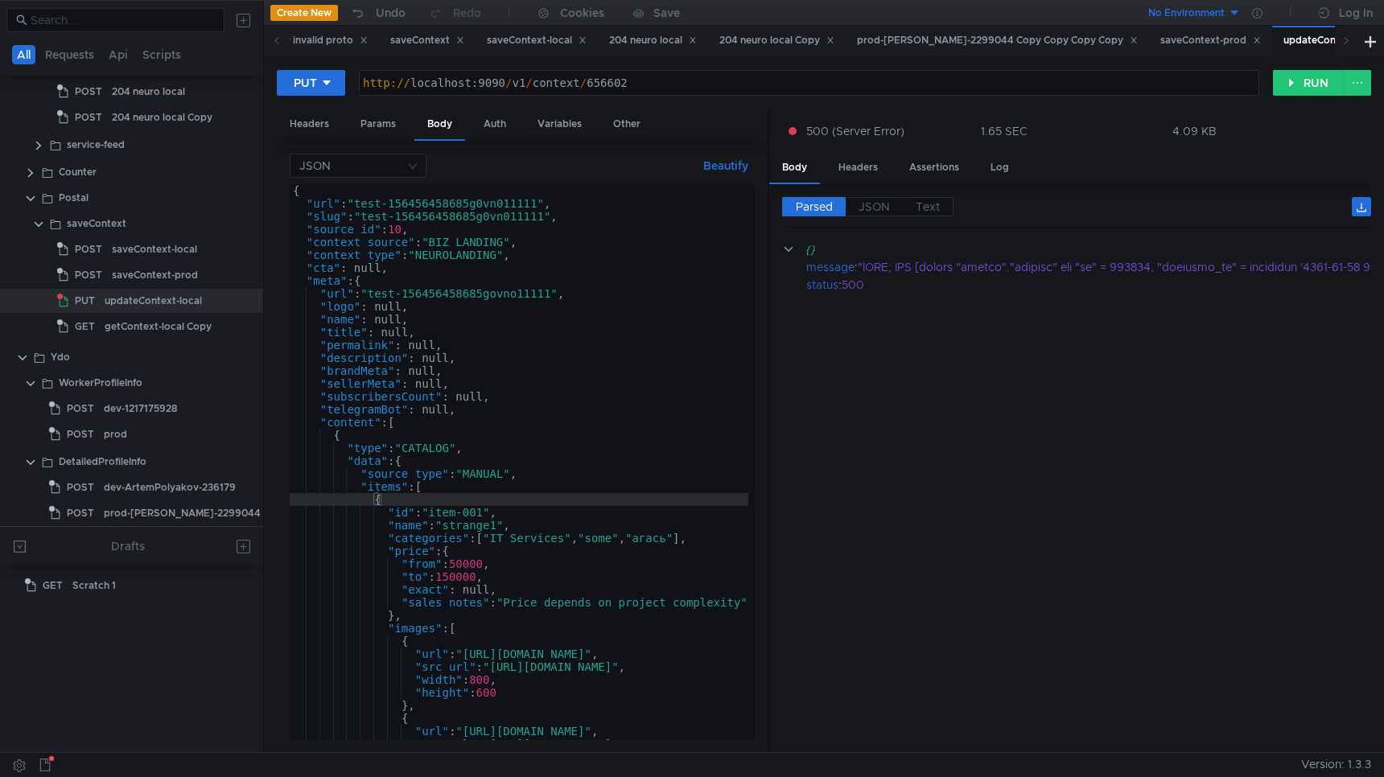
click at [613, 80] on div "http:// localhost:9090 / v1 / context / 656602" at bounding box center [810, 95] width 900 height 39
paste textarea "707"
type textarea "http://localhost:9090/v1/context/657072"
click at [1298, 81] on button "RUN" at bounding box center [1309, 83] width 72 height 26
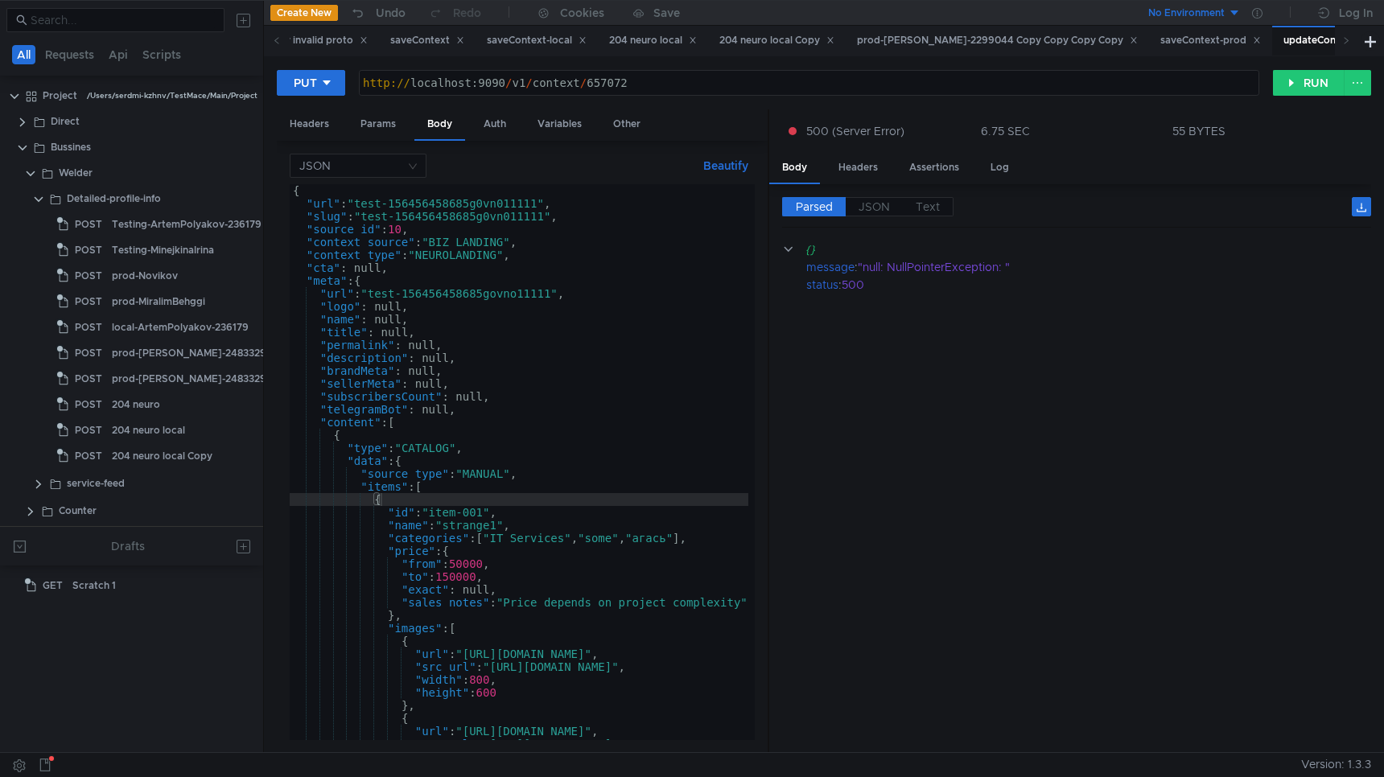
scroll to position [0, 6]
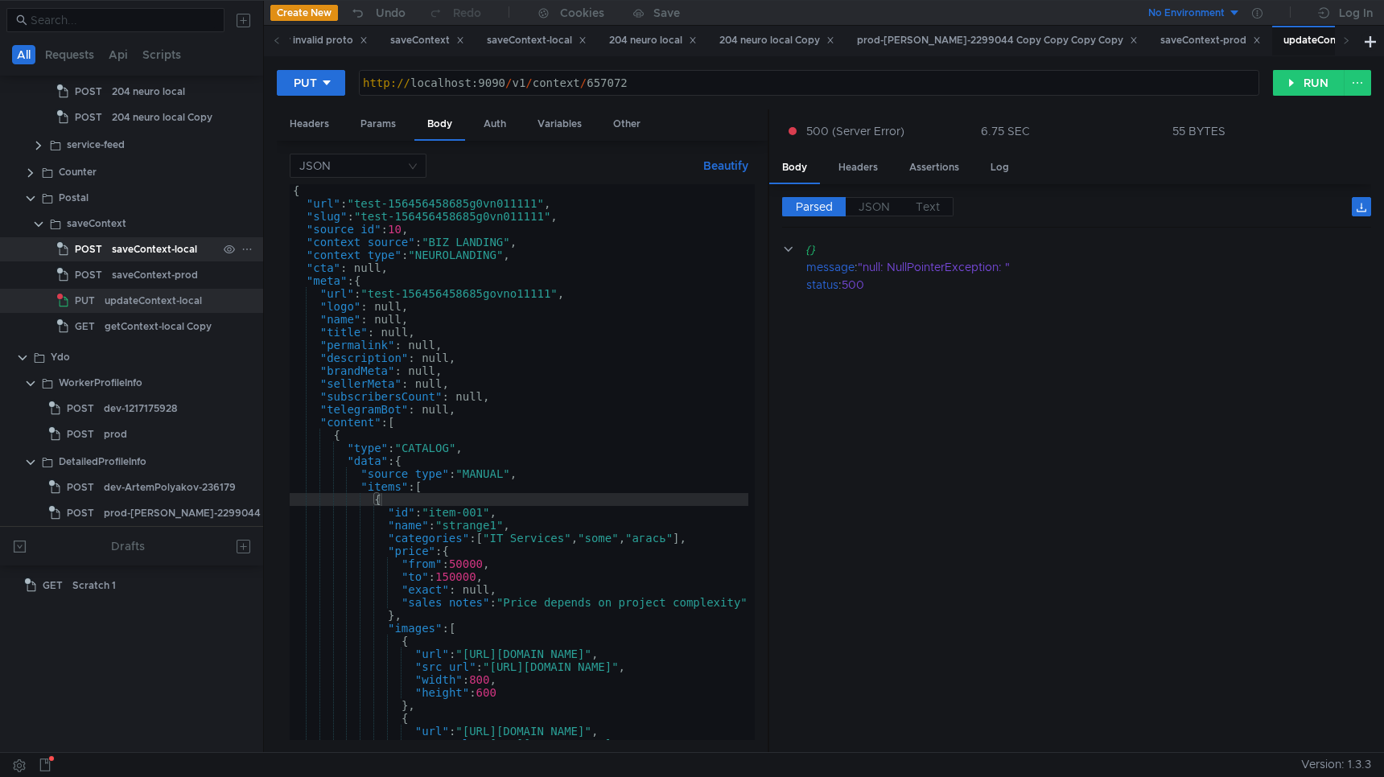
click at [125, 249] on div "saveContext-local" at bounding box center [154, 249] width 85 height 24
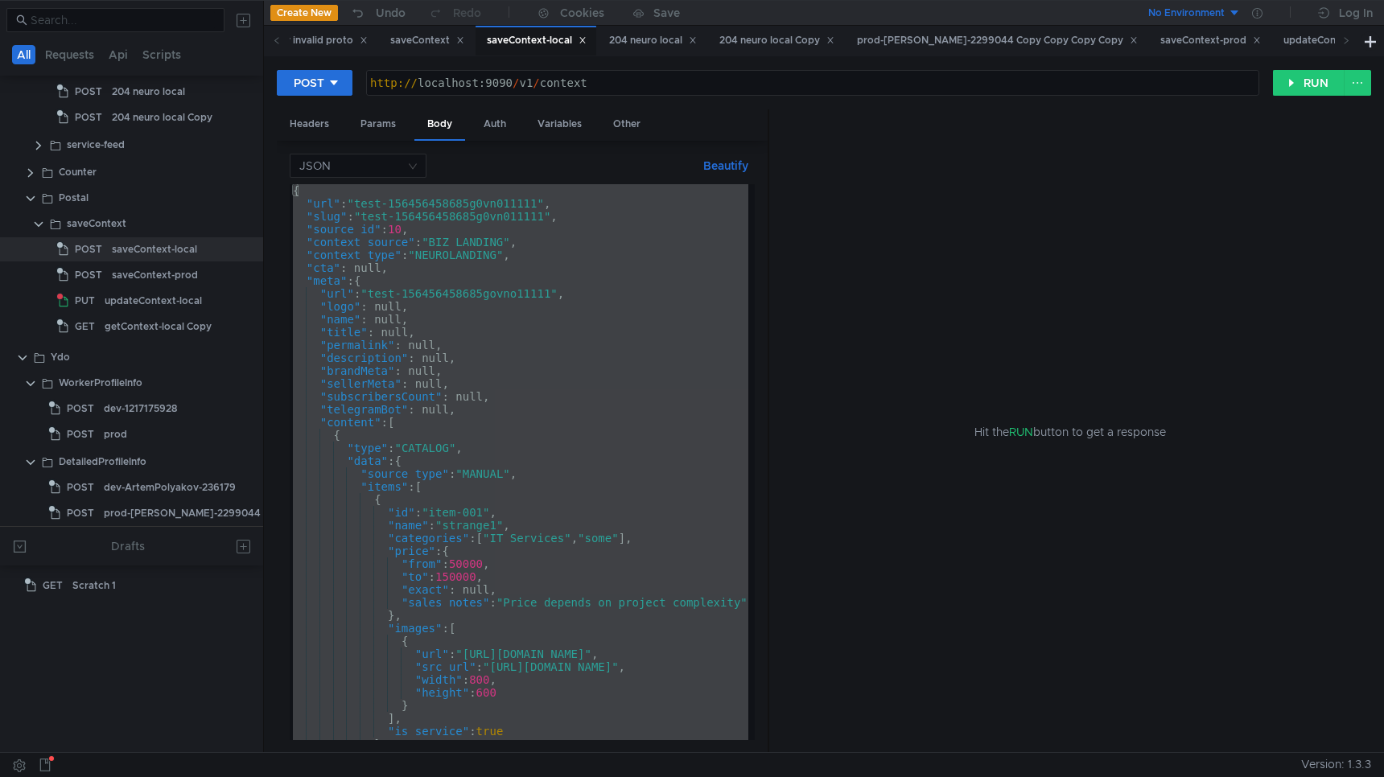
click at [502, 267] on div "{ "url" : "test-156456458685g0vn011111" , "slug" : "test-156456458685g0vn011111…" at bounding box center [722, 475] width 865 height 582
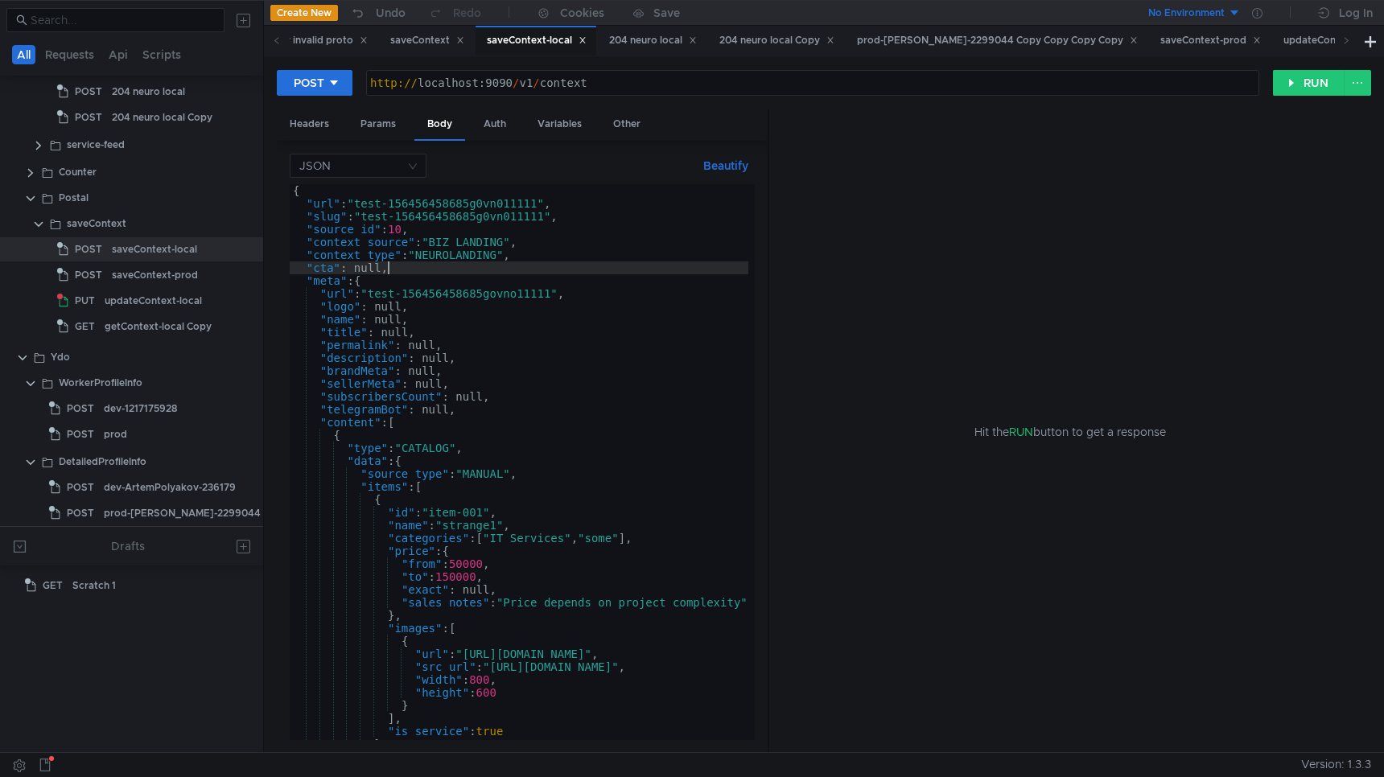
click at [541, 206] on div "{ "url" : "test-156456458685g0vn011111" , "slug" : "test-156456458685g0vn011111…" at bounding box center [722, 475] width 865 height 582
click at [549, 218] on div "{ "url" : "test-156456458685g0vn0111111" , "slug" : "test-156456458685g0vn01111…" at bounding box center [722, 471] width 865 height 575
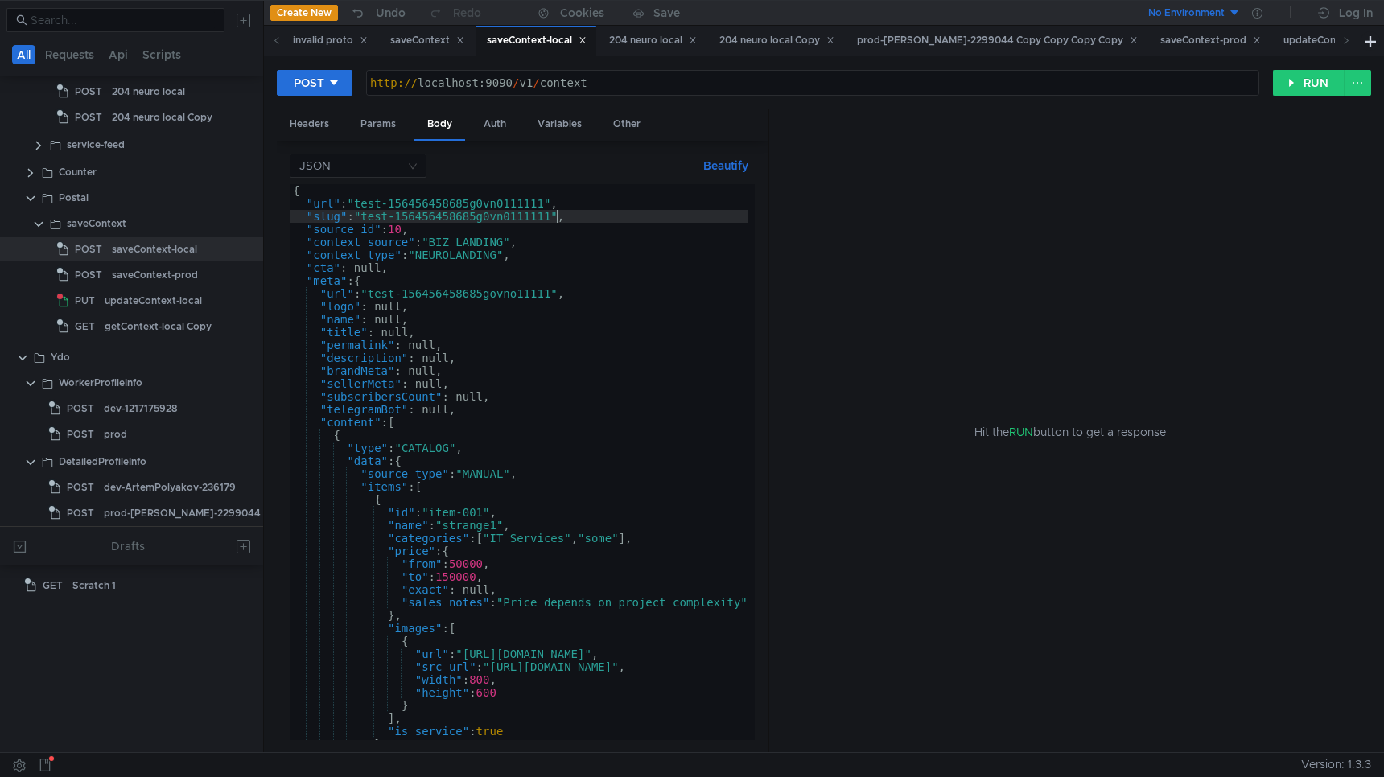
click at [556, 295] on div "{ "url" : "test-156456458685g0vn0111111" , "slug" : "test-156456458685g0vn01111…" at bounding box center [722, 471] width 865 height 575
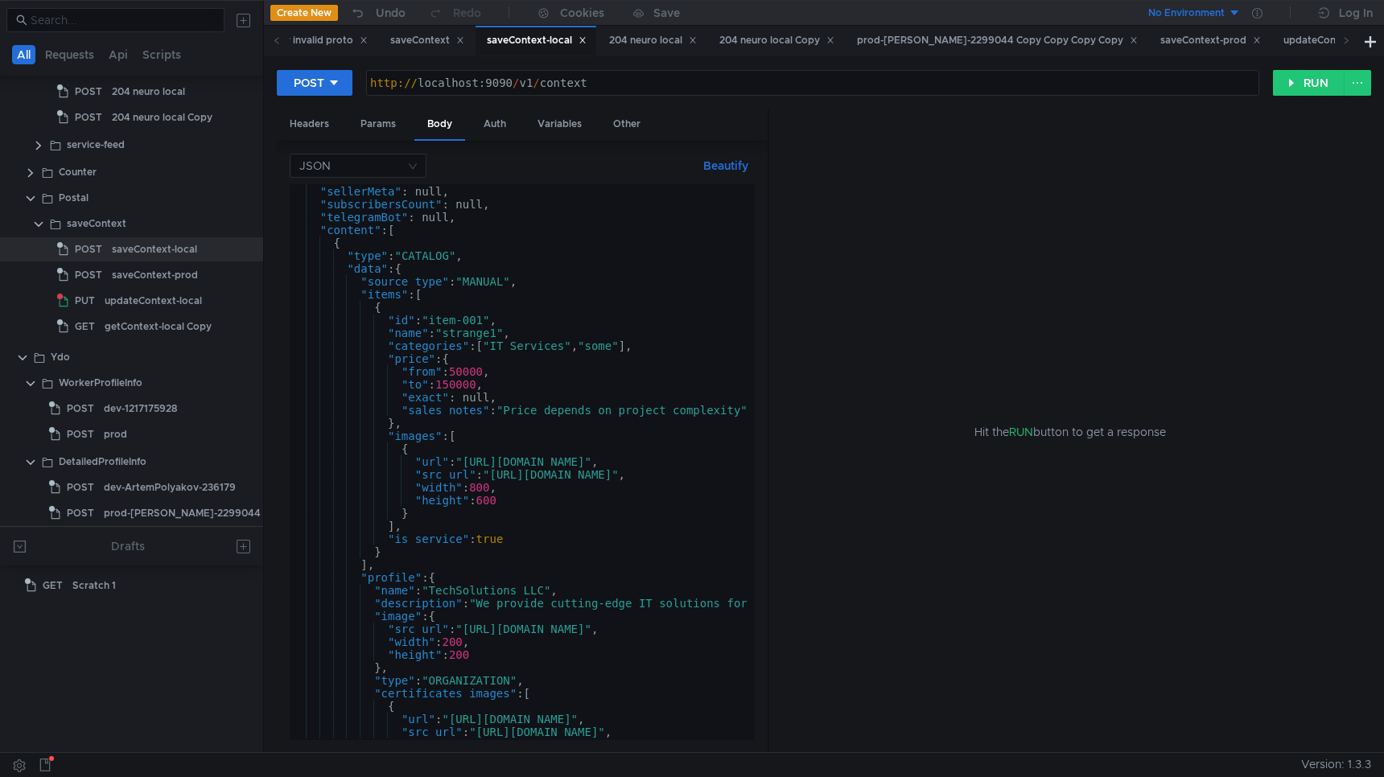
scroll to position [0, 10]
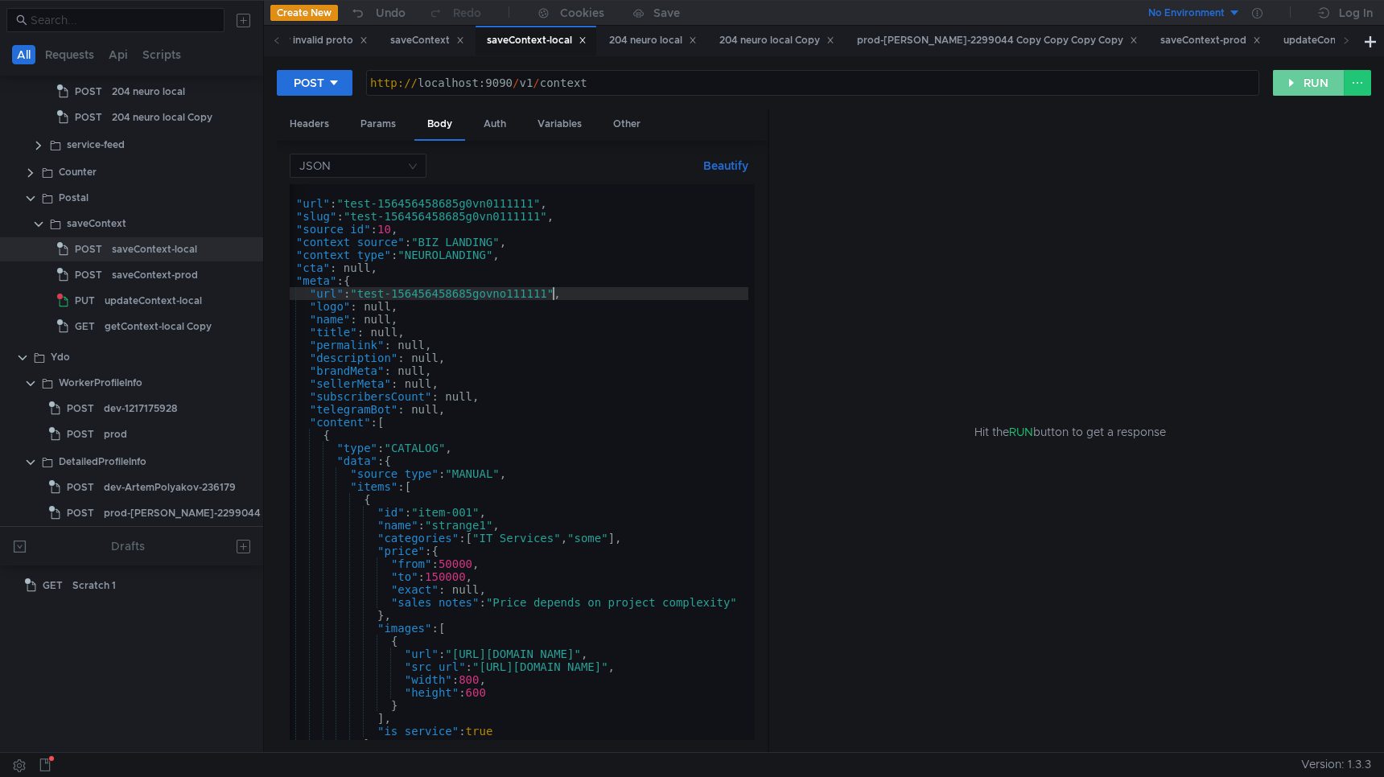
type textarea ""url": "test-156456458685govno111111","
click at [1317, 71] on button "RUN" at bounding box center [1309, 83] width 72 height 26
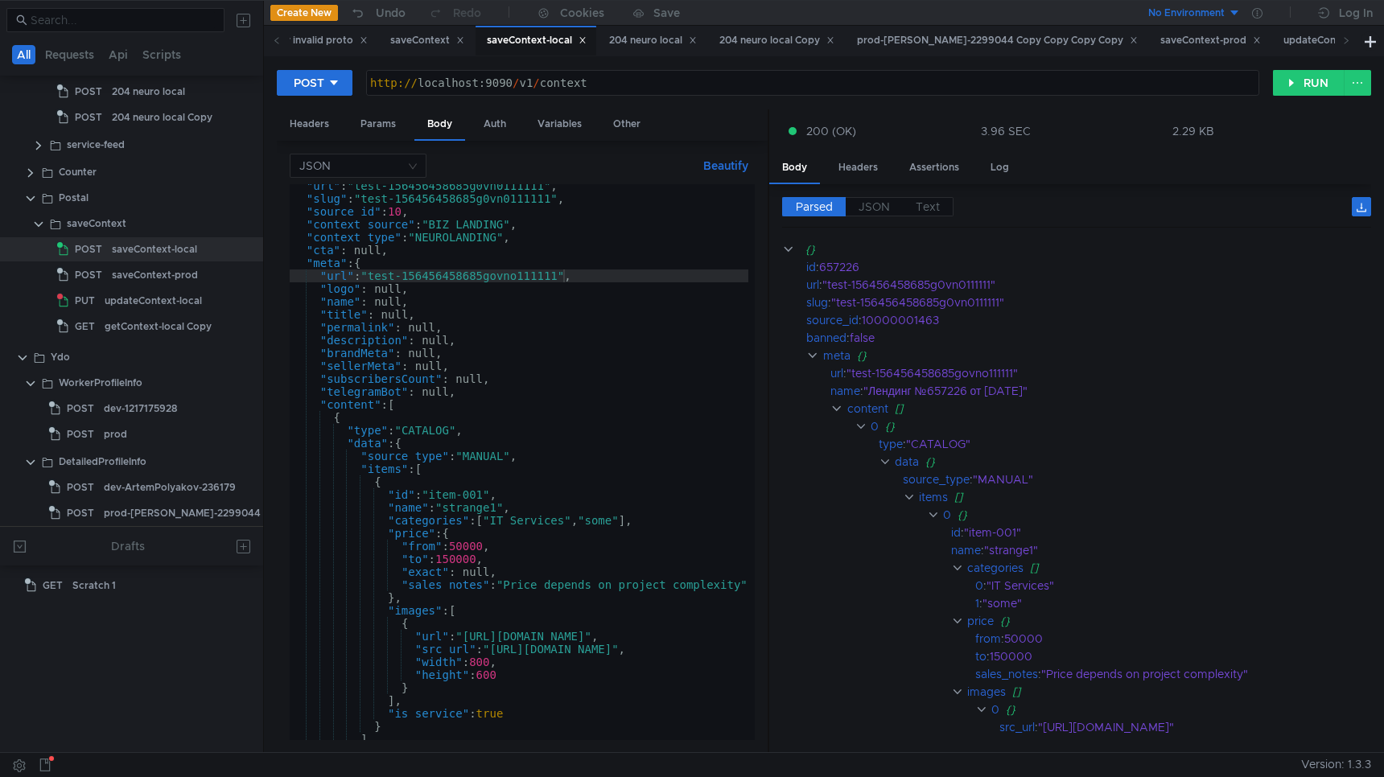
scroll to position [0, 0]
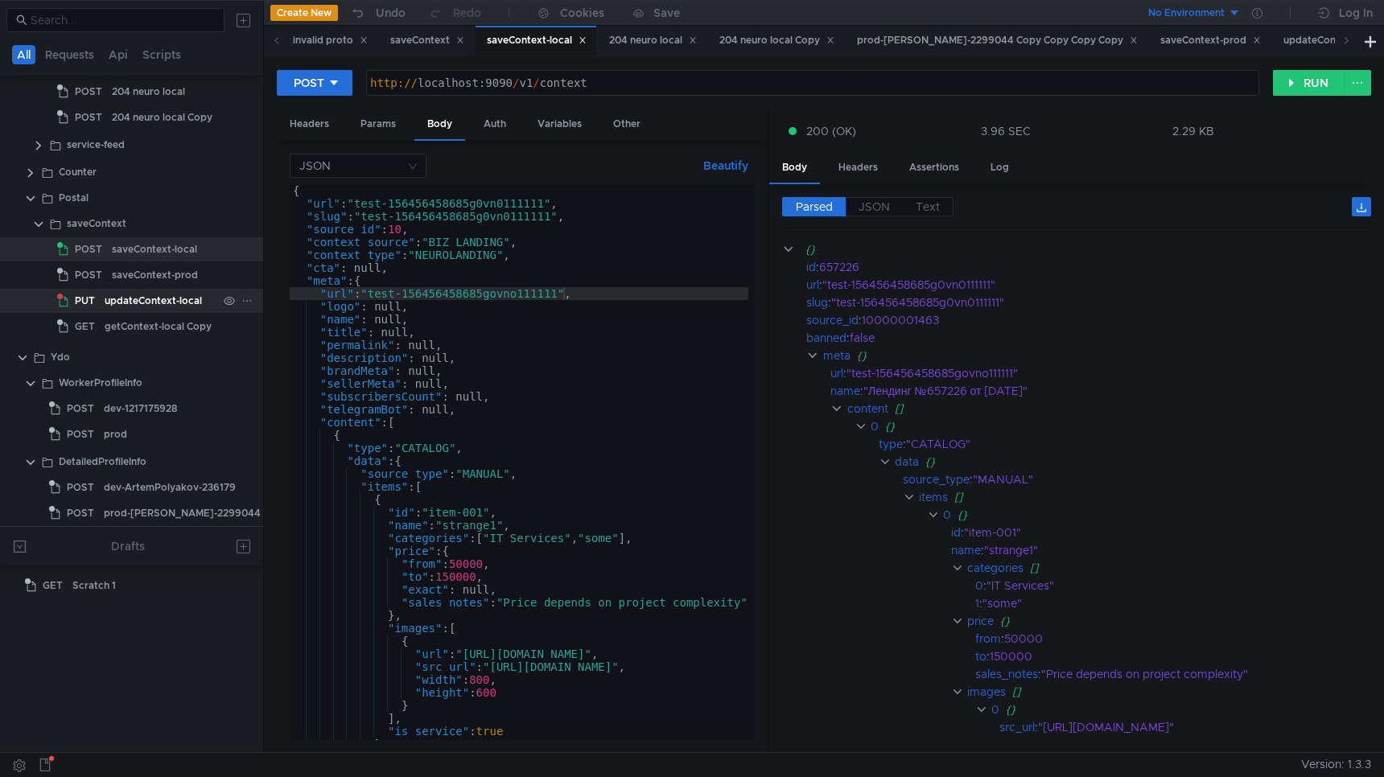
click at [158, 300] on div "updateContext-local" at bounding box center [153, 301] width 97 height 24
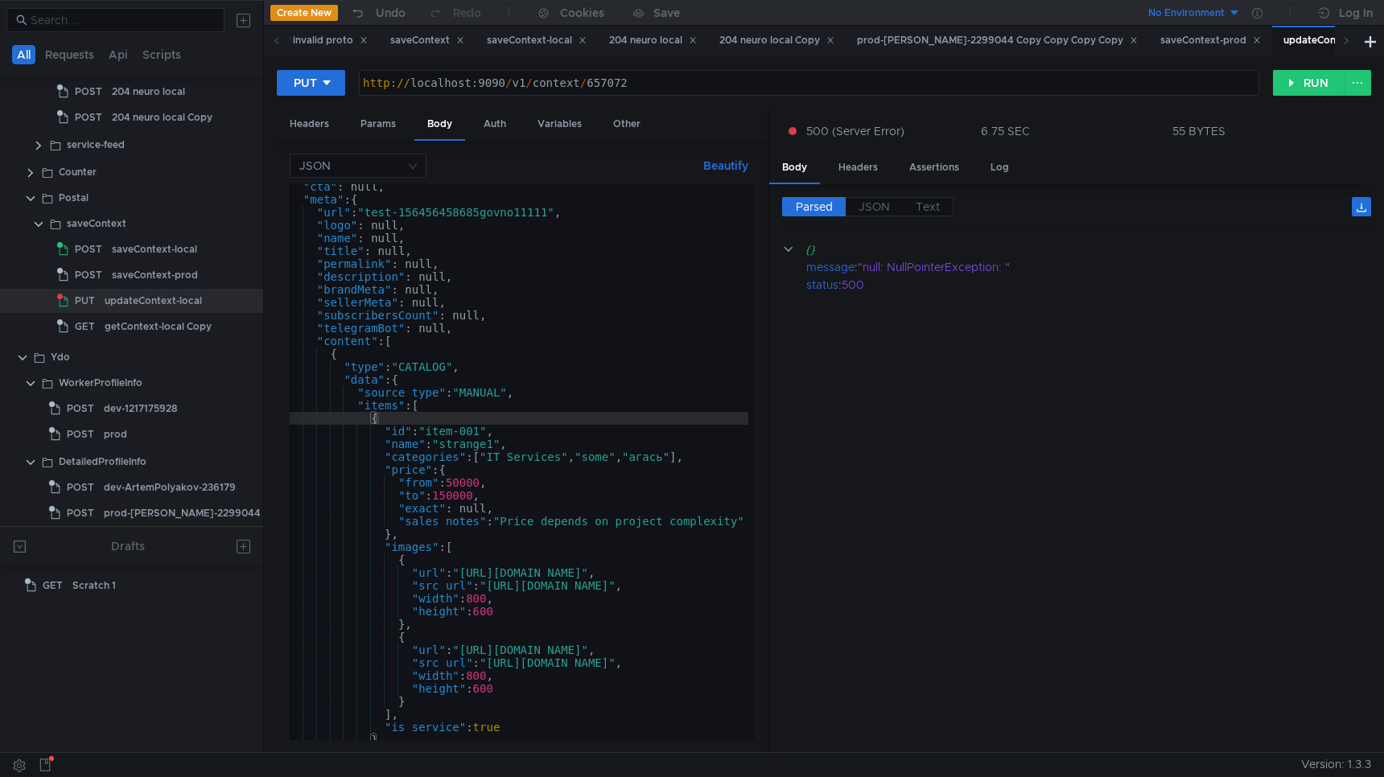
scroll to position [0, 3]
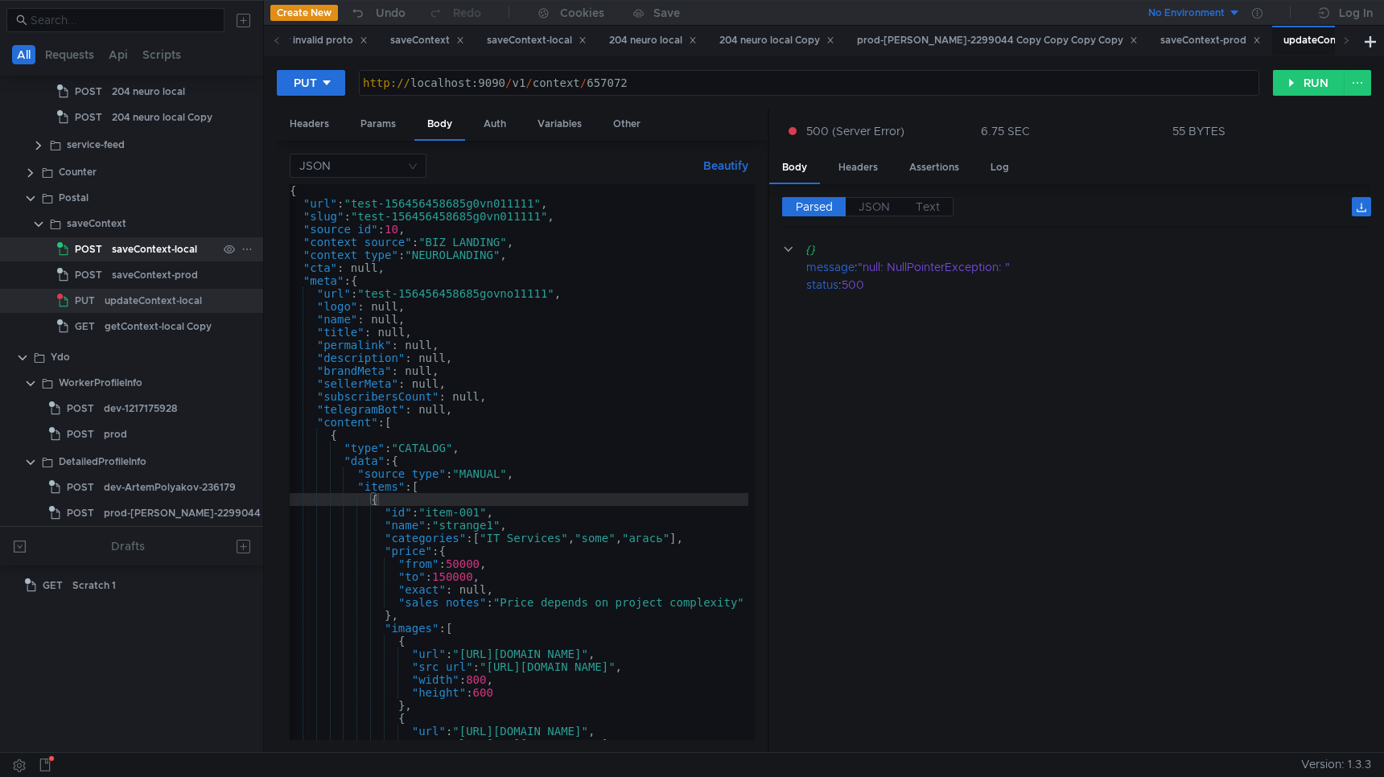
click at [179, 253] on div "saveContext-local" at bounding box center [154, 249] width 85 height 24
click at [189, 245] on div "saveContext-local" at bounding box center [154, 249] width 85 height 24
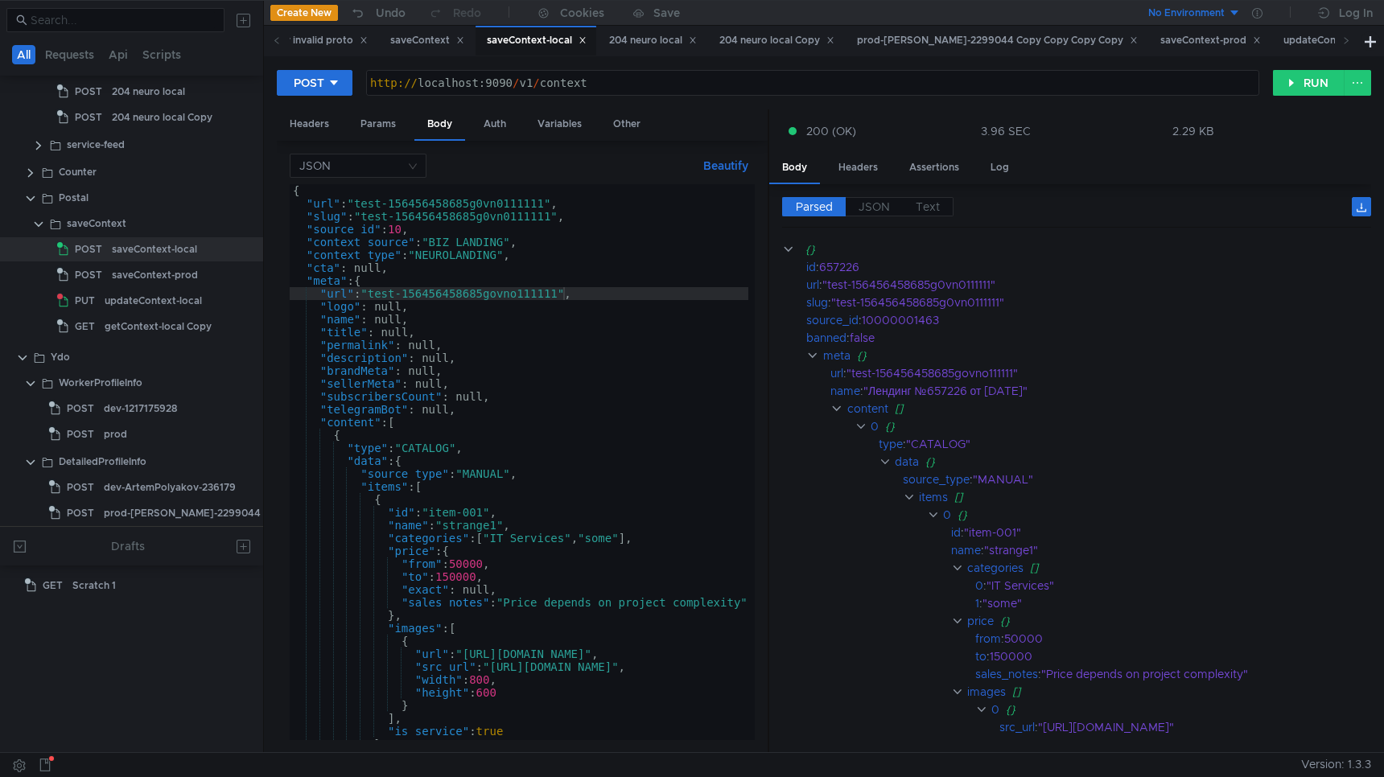
click at [493, 311] on div "{ "url" : "test-156456458685g0vn0111111" , "slug" : "test-156456458685g0vn01111…" at bounding box center [722, 471] width 865 height 575
type textarea ""generationQuery": null }"
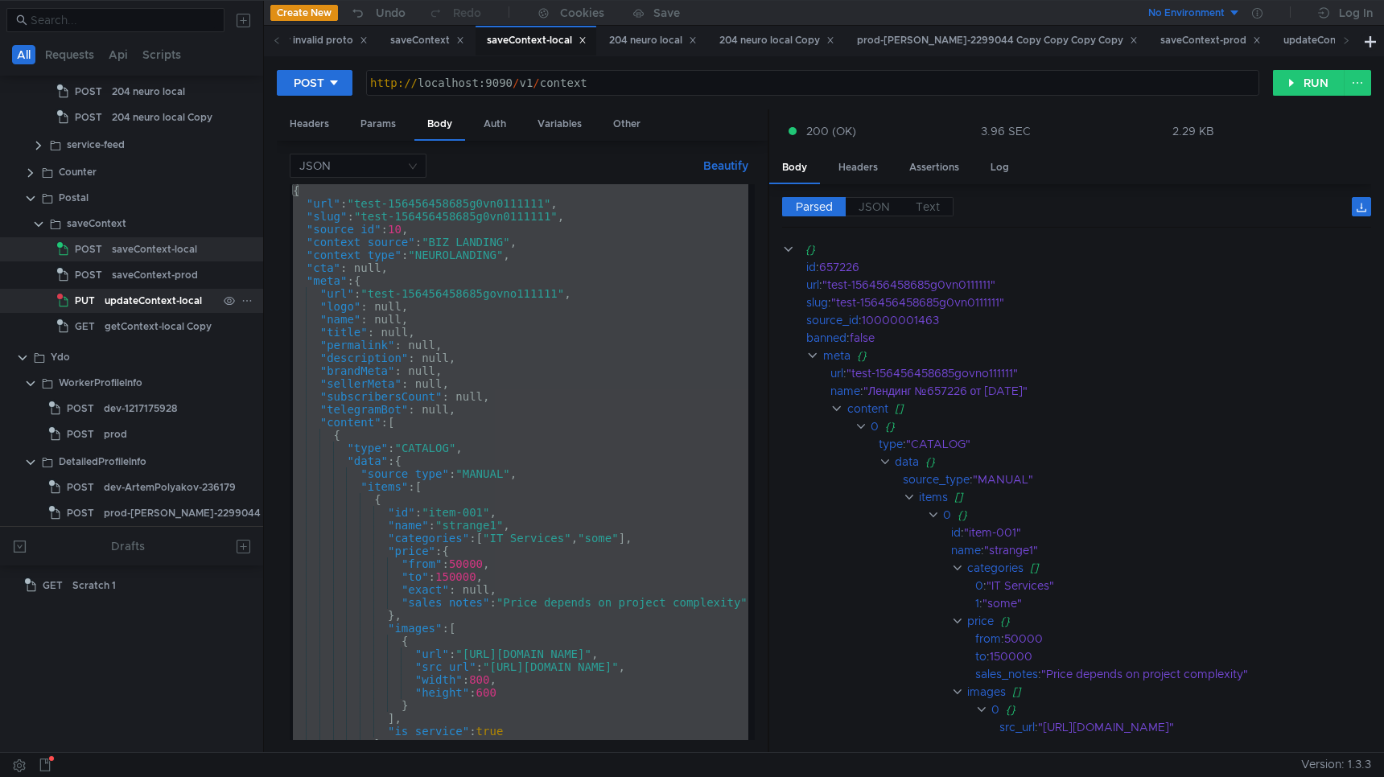
click at [156, 302] on div "updateContext-local" at bounding box center [153, 301] width 97 height 24
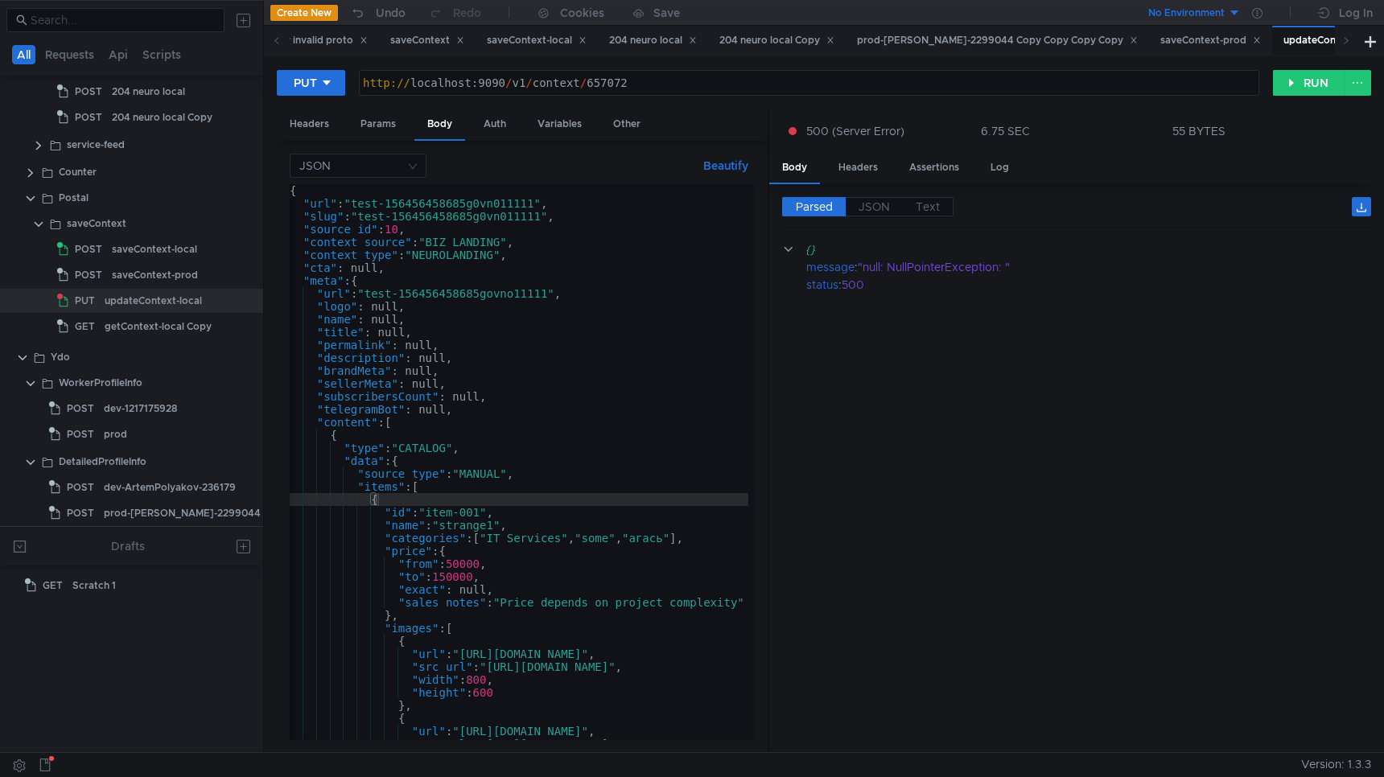
click at [554, 344] on div "{ "url" : "test-156456458685g0vn011111" , "slug" : "test-156456458685g0vn011111…" at bounding box center [718, 471] width 865 height 575
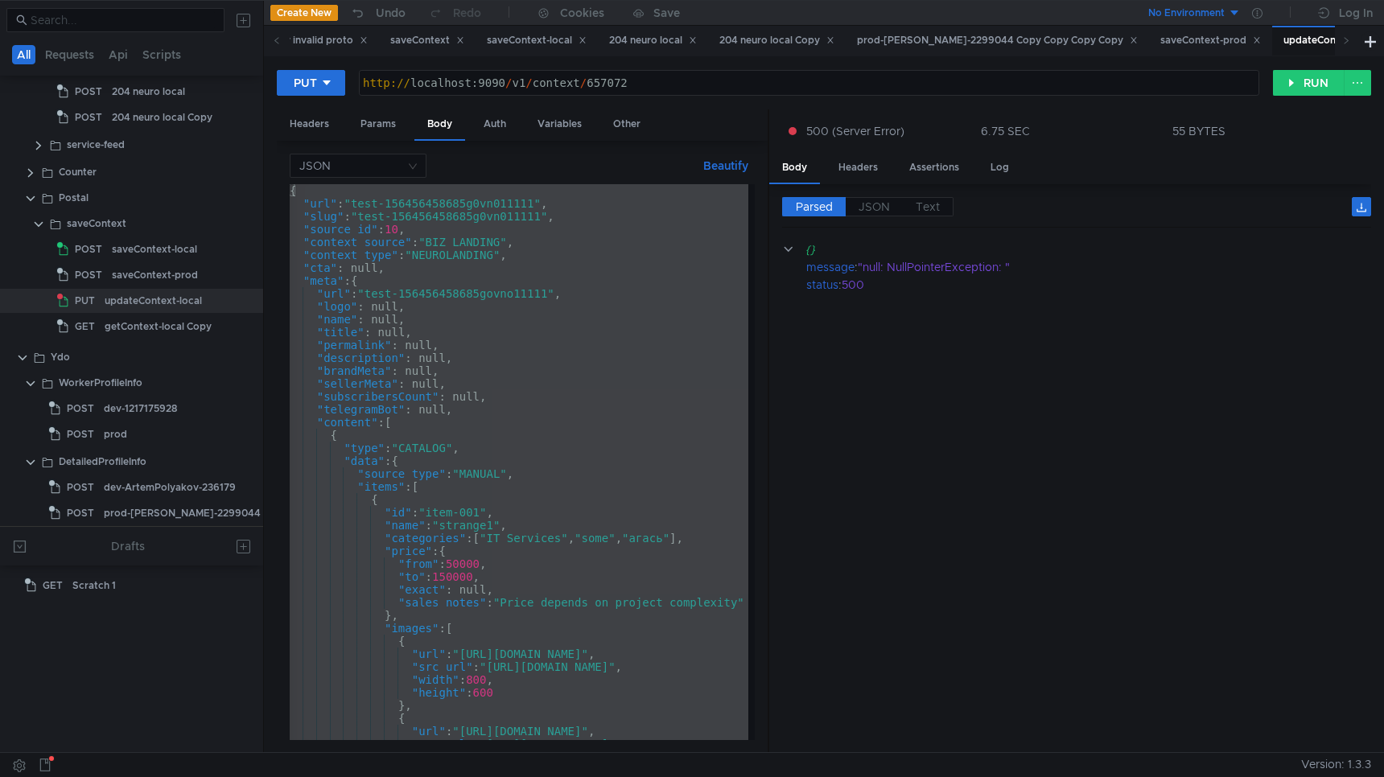
paste textarea
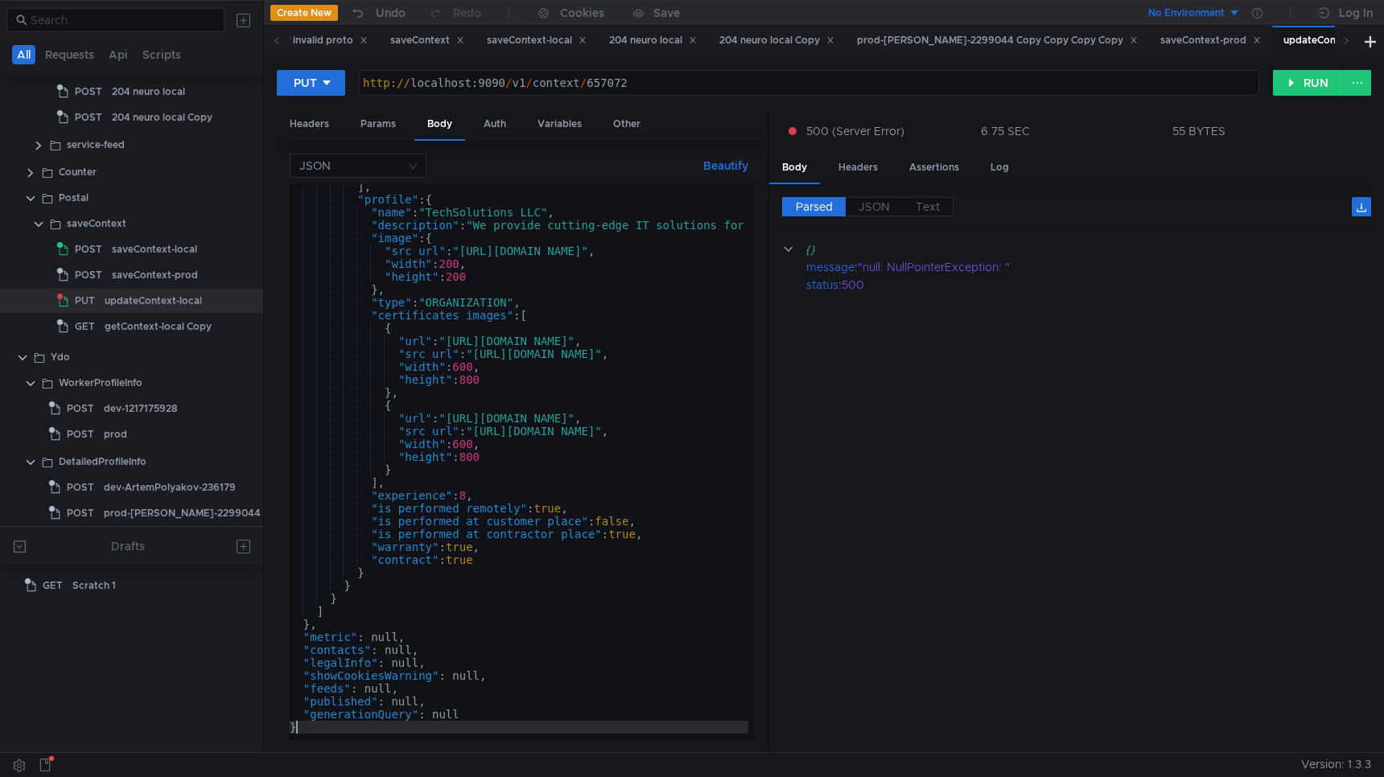
type textarea "}"
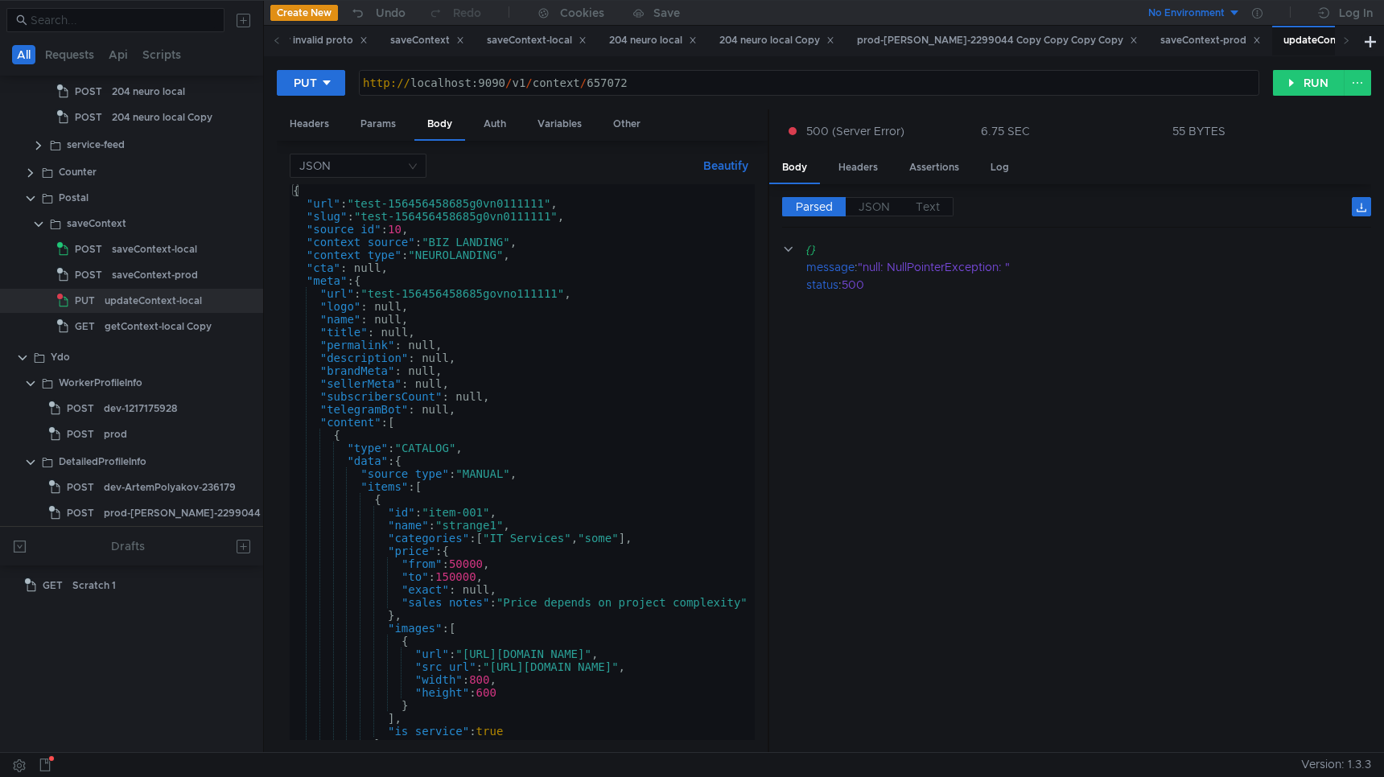
scroll to position [0, 0]
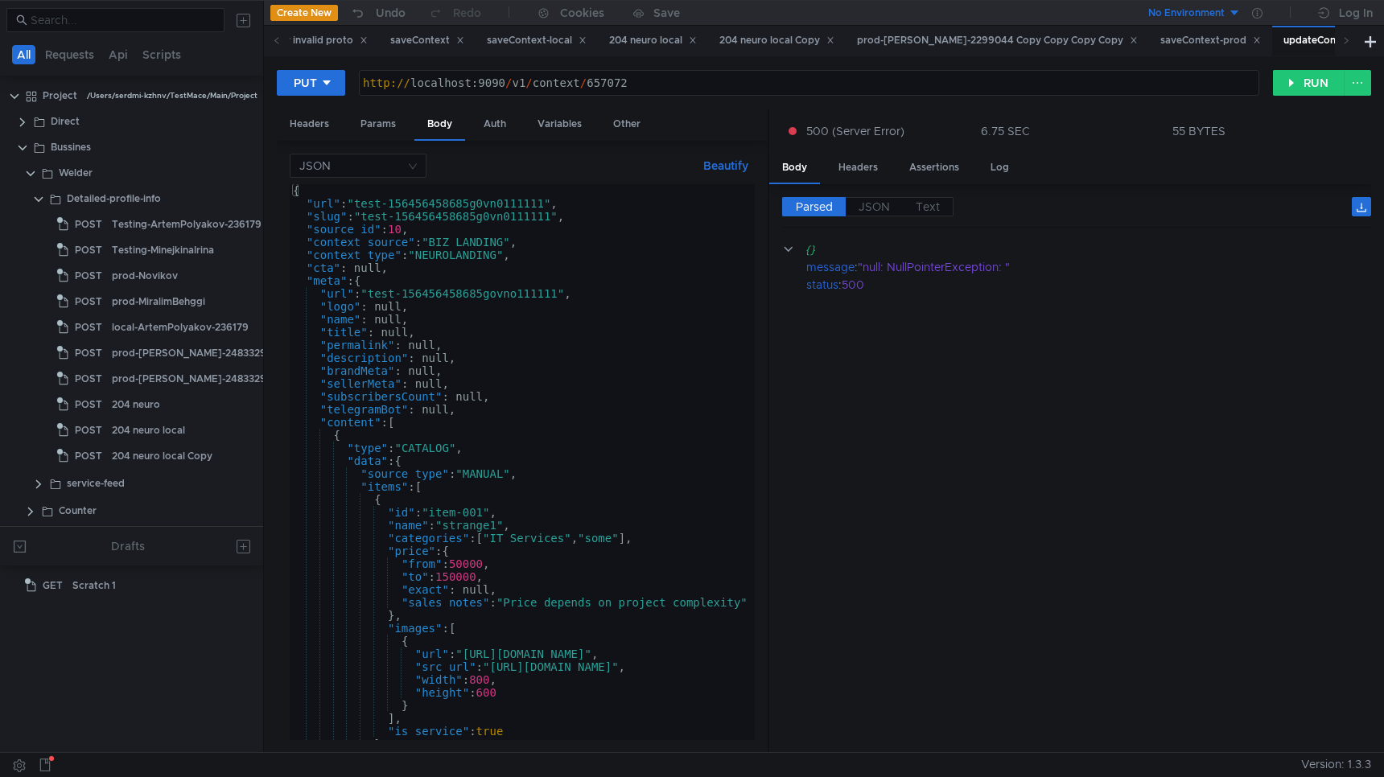
scroll to position [339, 0]
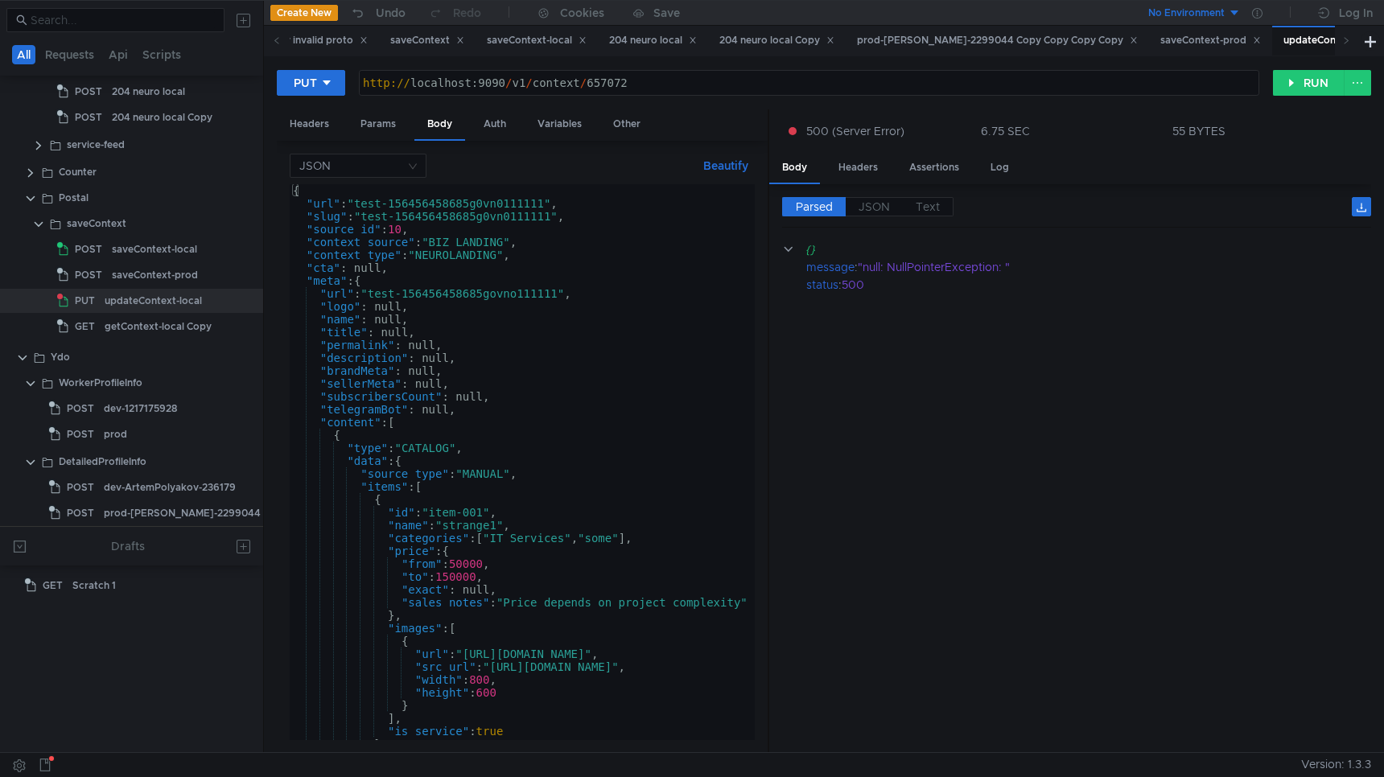
click at [437, 297] on div "{ "url" : "test-156456458685g0vn0111111" , "slug" : "test-156456458685g0vn01111…" at bounding box center [722, 471] width 865 height 575
click at [564, 453] on div "{ "url" : "test-156456458685g0vn0111111" , "slug" : "test-156456458685g0vn01111…" at bounding box center [722, 471] width 865 height 575
type textarea ""type": "CATALOG","
click at [155, 253] on div "saveContext-local" at bounding box center [154, 249] width 85 height 24
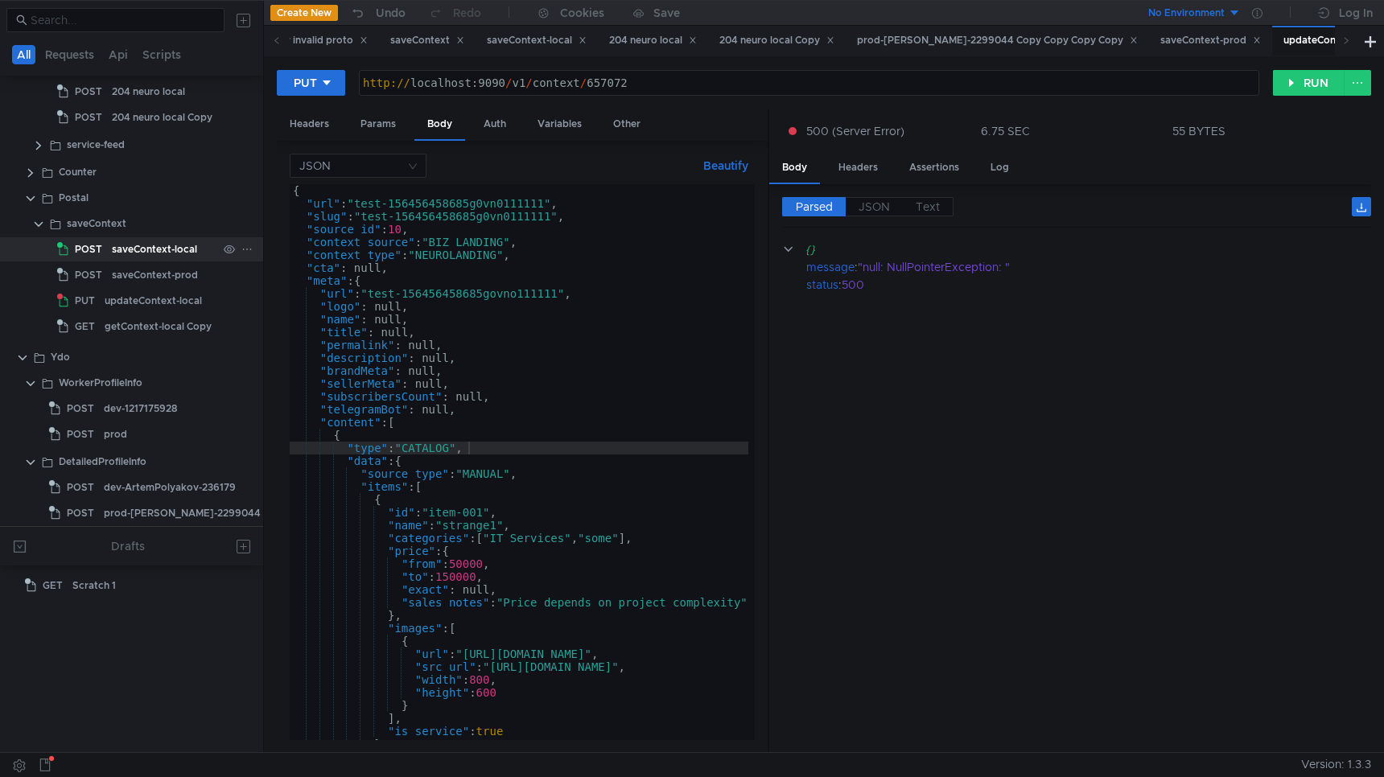
click at [155, 253] on div "saveContext-local" at bounding box center [154, 249] width 85 height 24
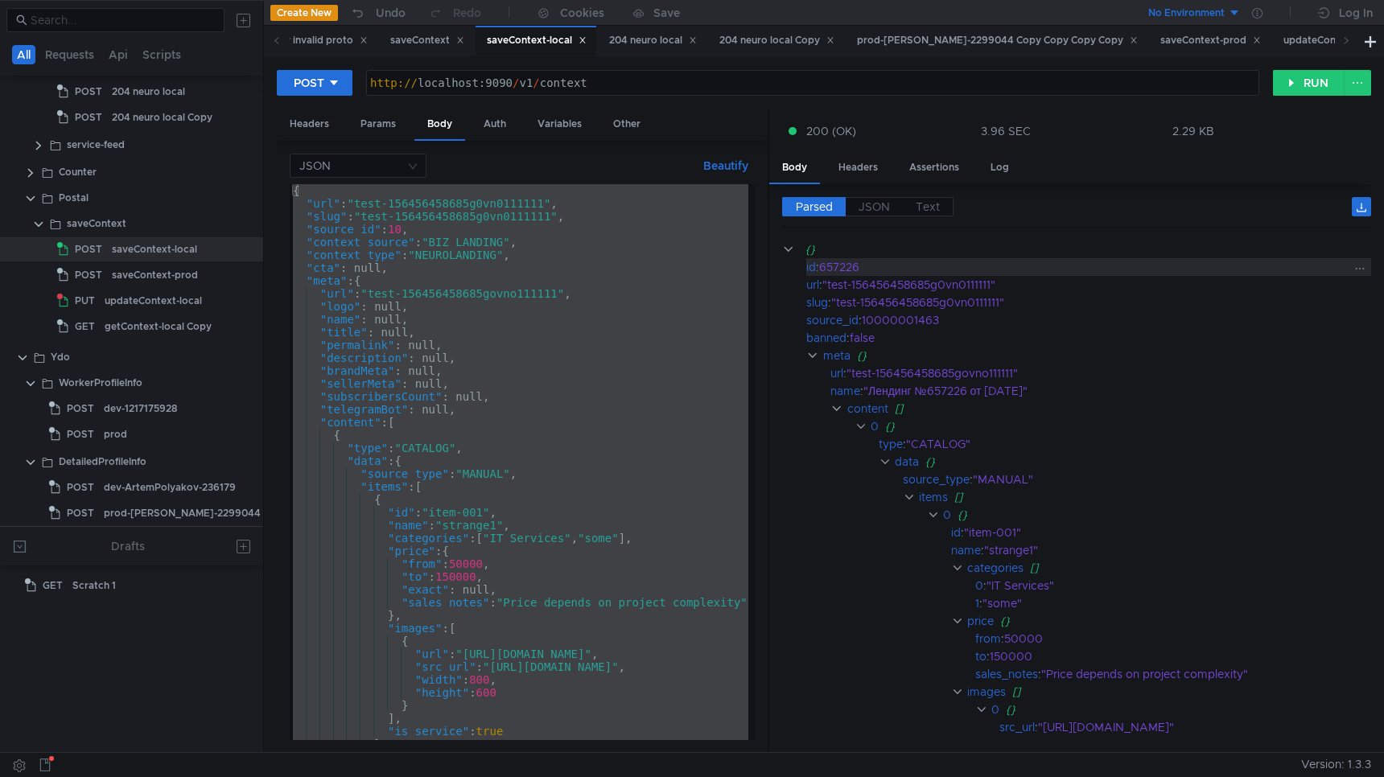
click at [845, 265] on div "657226" at bounding box center [1084, 267] width 530 height 18
copy div "657226"
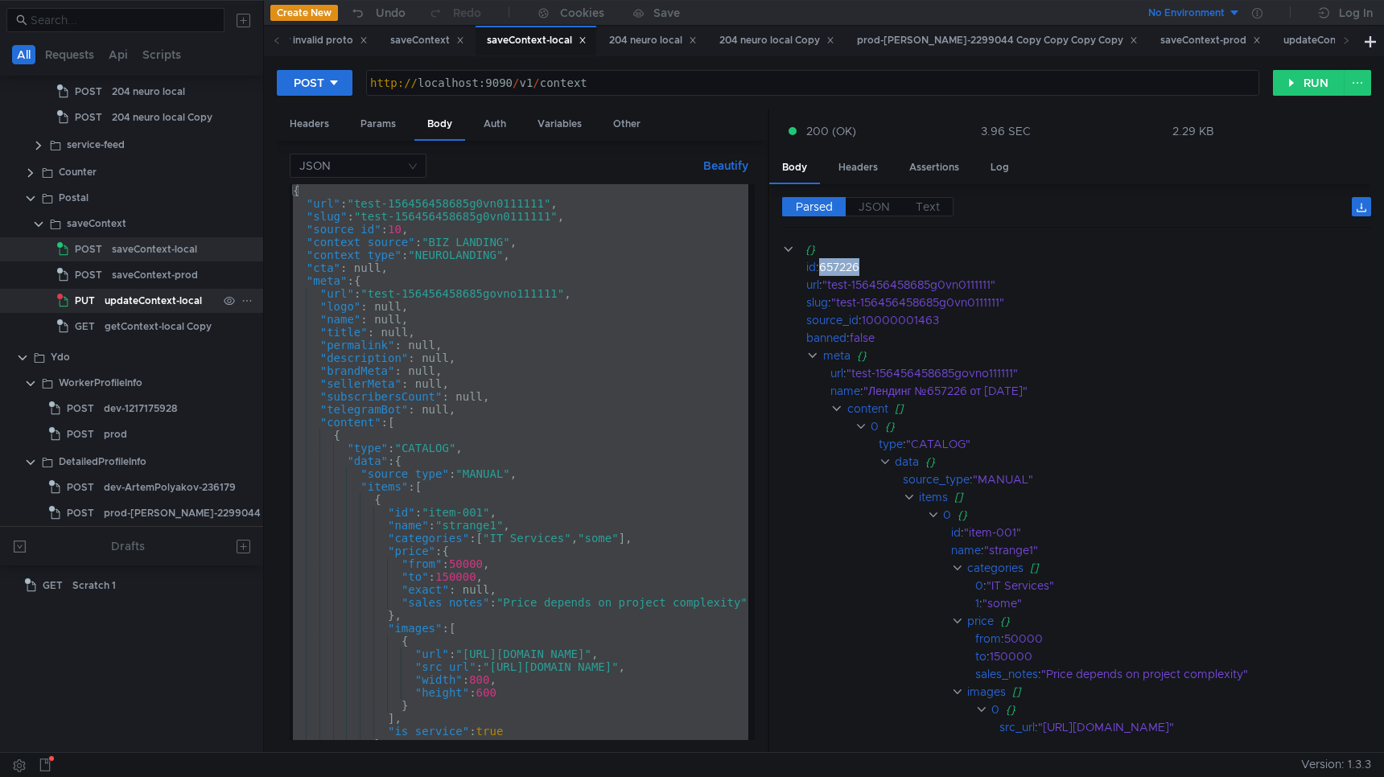
click at [178, 299] on div "updateContext-local" at bounding box center [153, 301] width 97 height 24
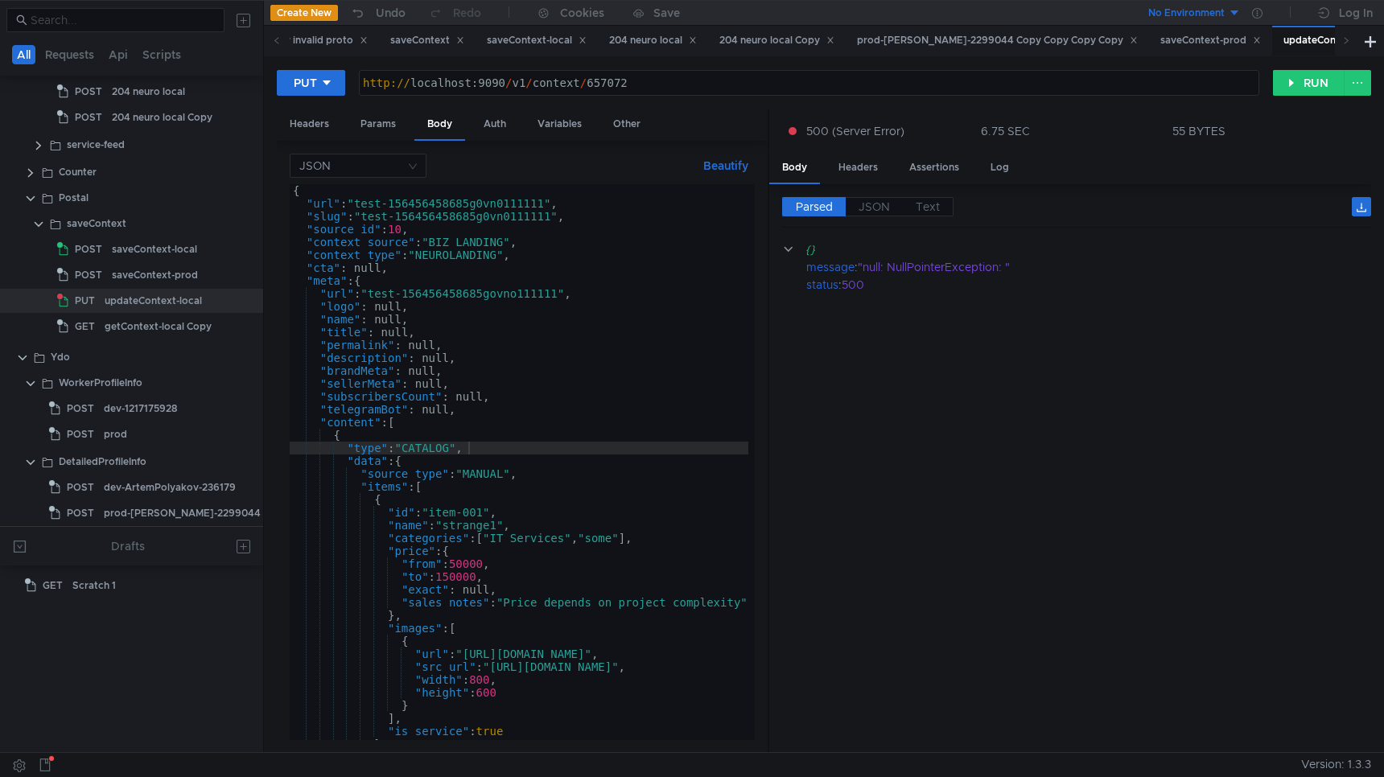
click at [610, 84] on div "http:// localhost:9090 / v1 / context / 657072" at bounding box center [810, 95] width 900 height 39
paste textarea "226"
type textarea "[URL]"
drag, startPoint x: 449, startPoint y: 526, endPoint x: 500, endPoint y: 522, distance: 50.9
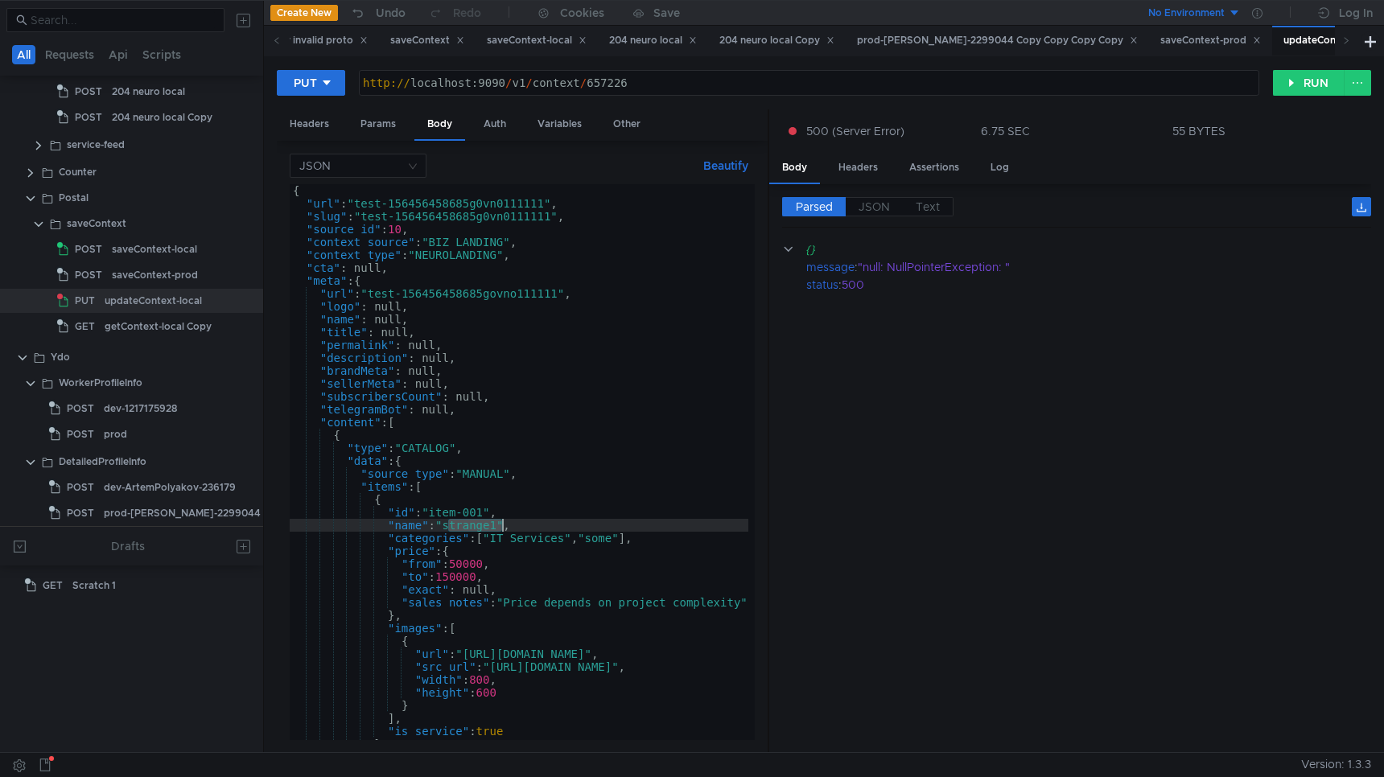
click at [500, 522] on div "{ "url" : "test-156456458685g0vn0111111" , "slug" : "test-156456458685g0vn01111…" at bounding box center [722, 471] width 865 height 575
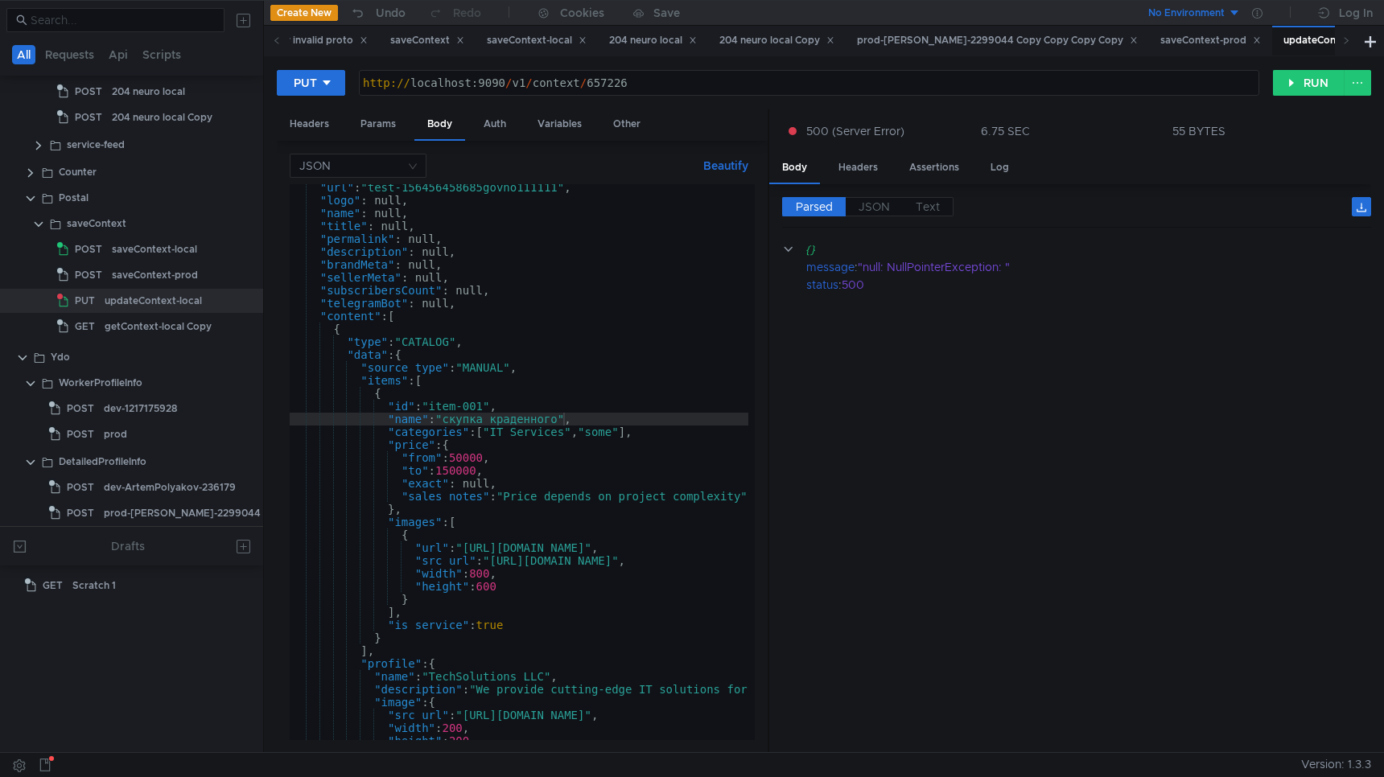
scroll to position [0, 18]
click at [524, 422] on div ""url" : "test-156456458685govno111111" , "logo" : null, "name" : null, "title" …" at bounding box center [722, 468] width 865 height 575
click at [683, 343] on div ""url" : "test-156456458685govno111111" , "logo" : null, "name" : null, "title" …" at bounding box center [722, 468] width 865 height 575
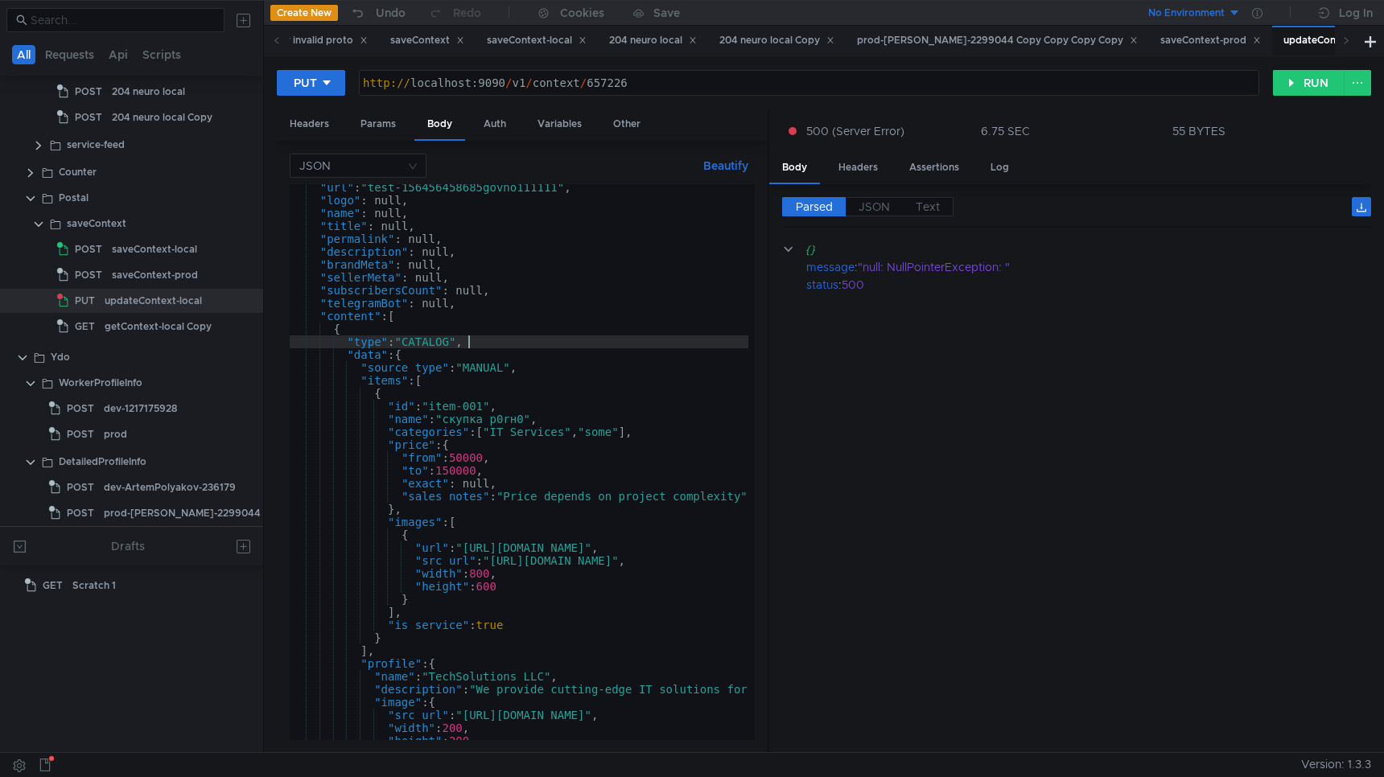
type textarea ""type": "CATALOG","
click at [1298, 83] on button "RUN" at bounding box center [1309, 83] width 72 height 26
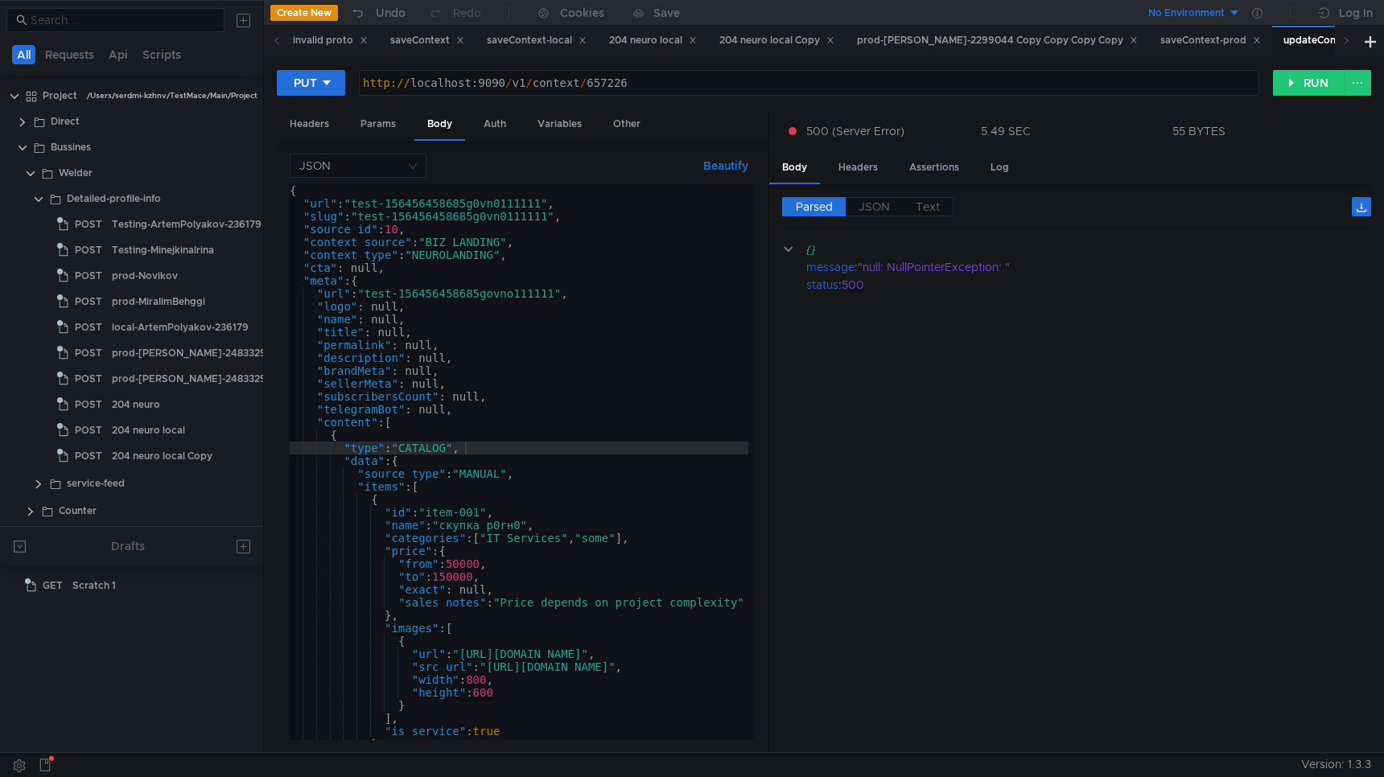
scroll to position [0, 3]
